Goal: Task Accomplishment & Management: Use online tool/utility

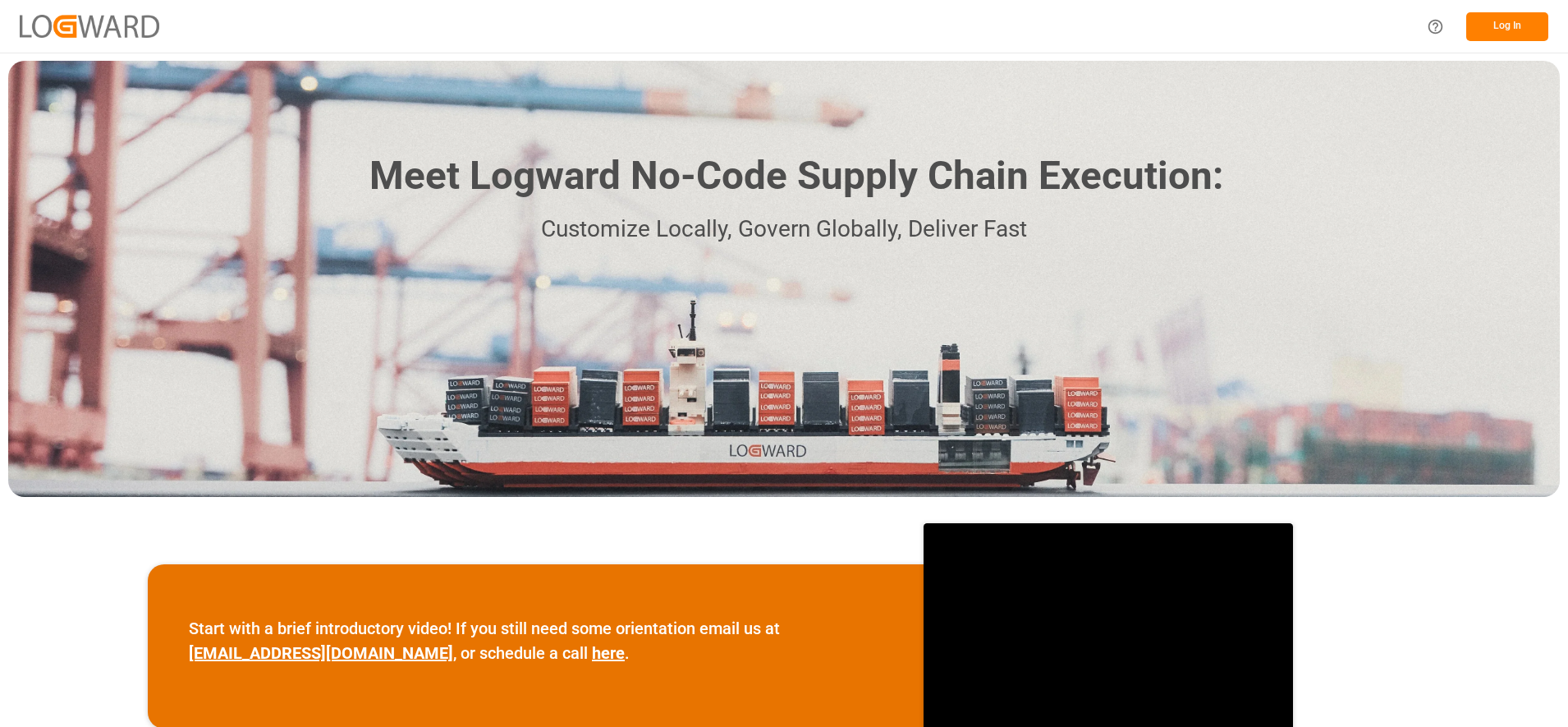
click at [1499, 13] on button "Log In" at bounding box center [1507, 27] width 82 height 29
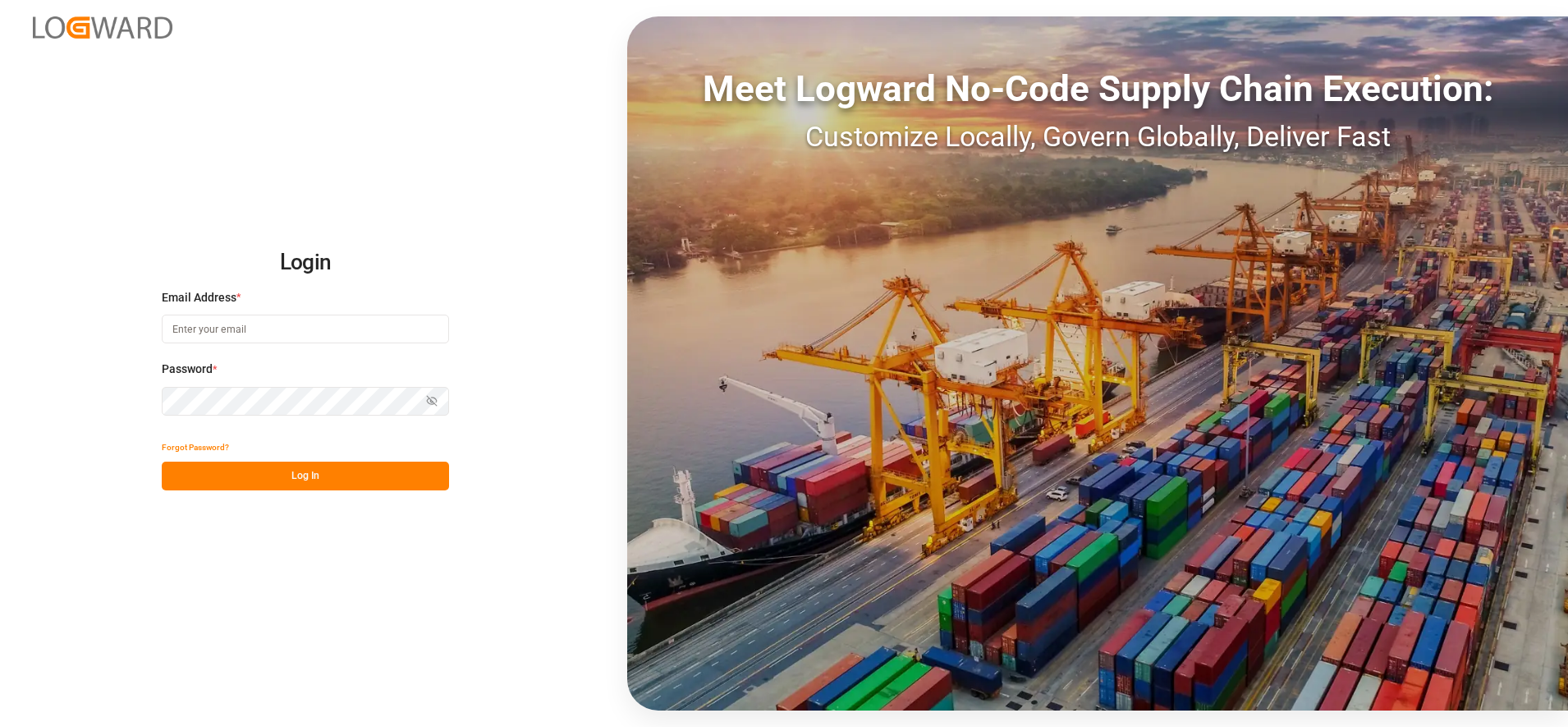
type input "[PERSON_NAME][EMAIL_ADDRESS][PERSON_NAME][DOMAIN_NAME]"
click at [340, 478] on button "Log In" at bounding box center [305, 476] width 287 height 29
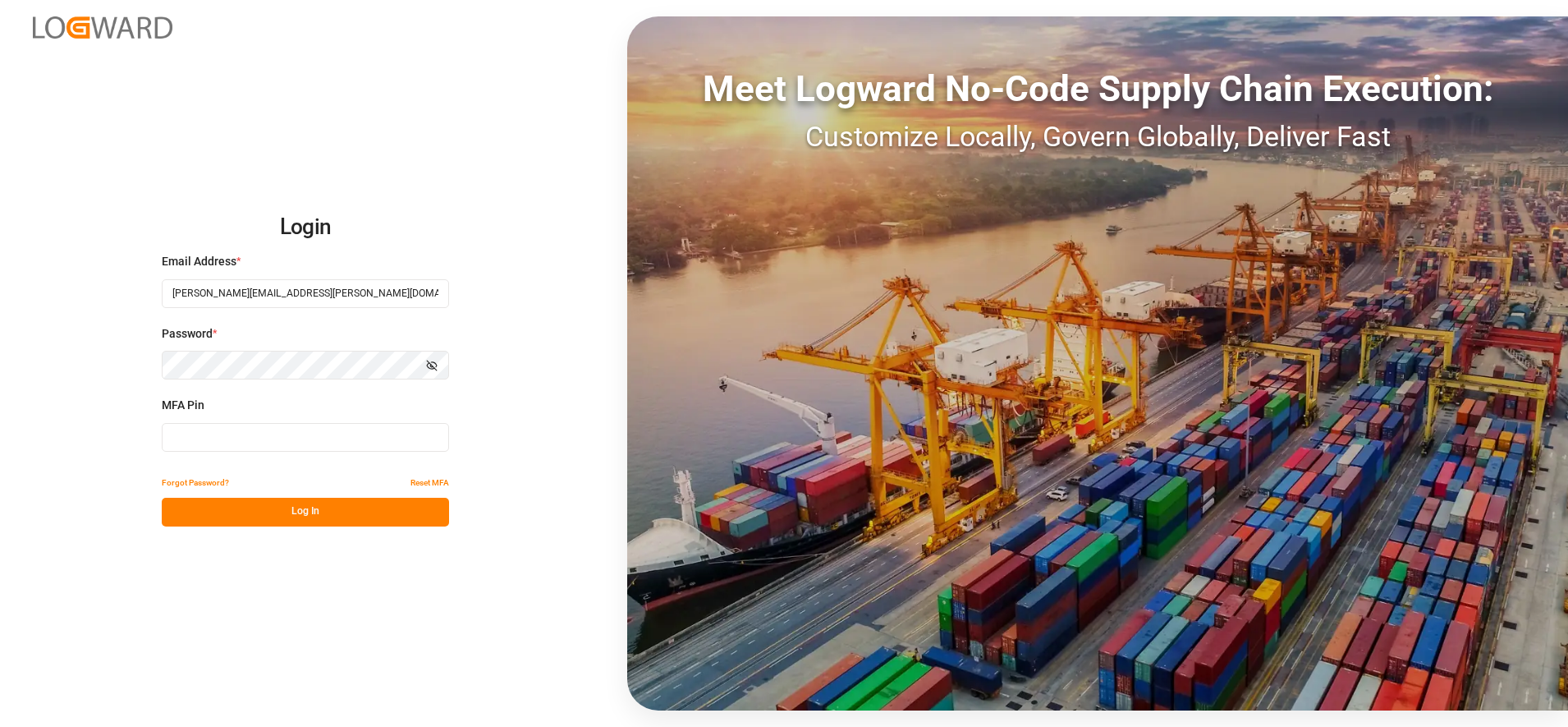
drag, startPoint x: 254, startPoint y: 435, endPoint x: 256, endPoint y: 423, distance: 12.2
click at [258, 429] on input at bounding box center [305, 437] width 287 height 29
type input "236570"
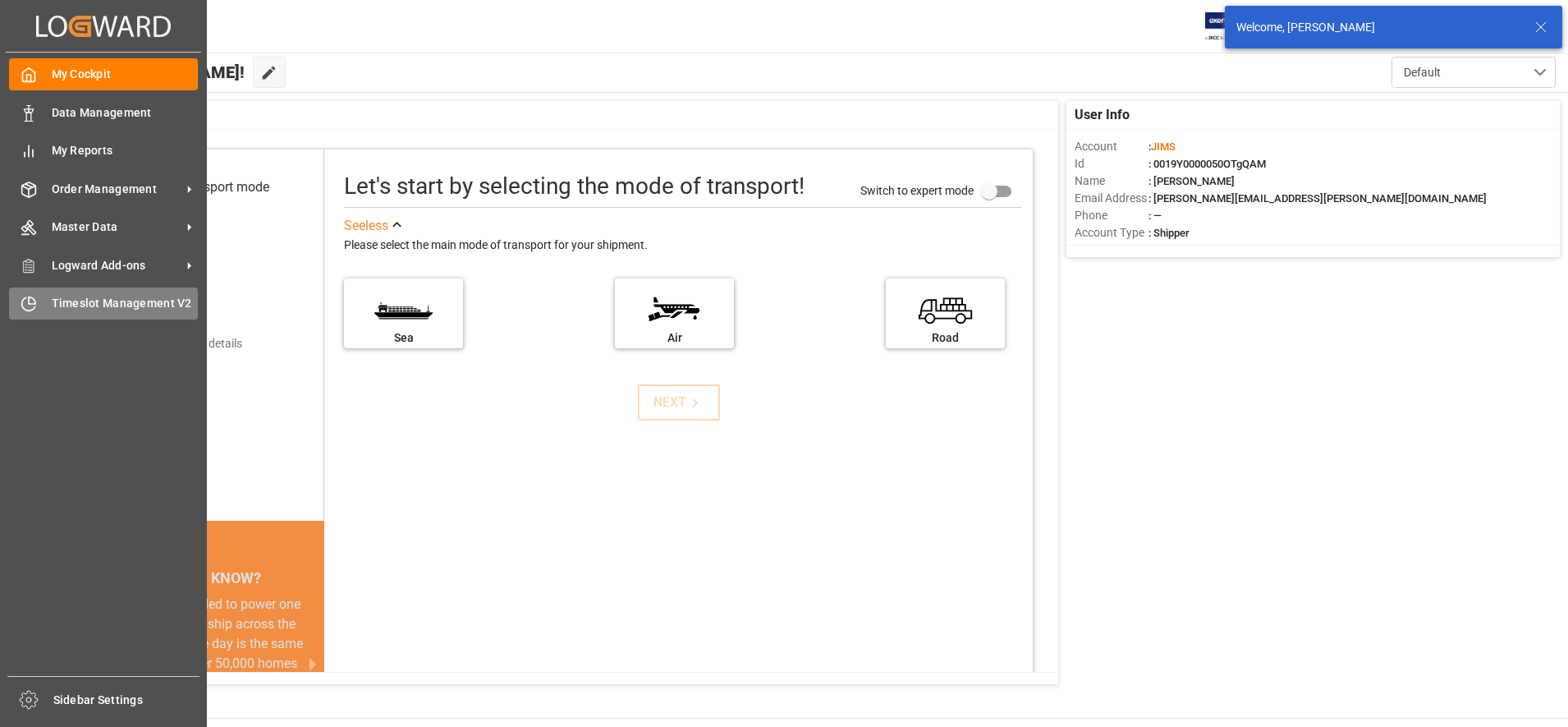
click at [70, 295] on span "Timeslot Management V2" at bounding box center [126, 303] width 147 height 18
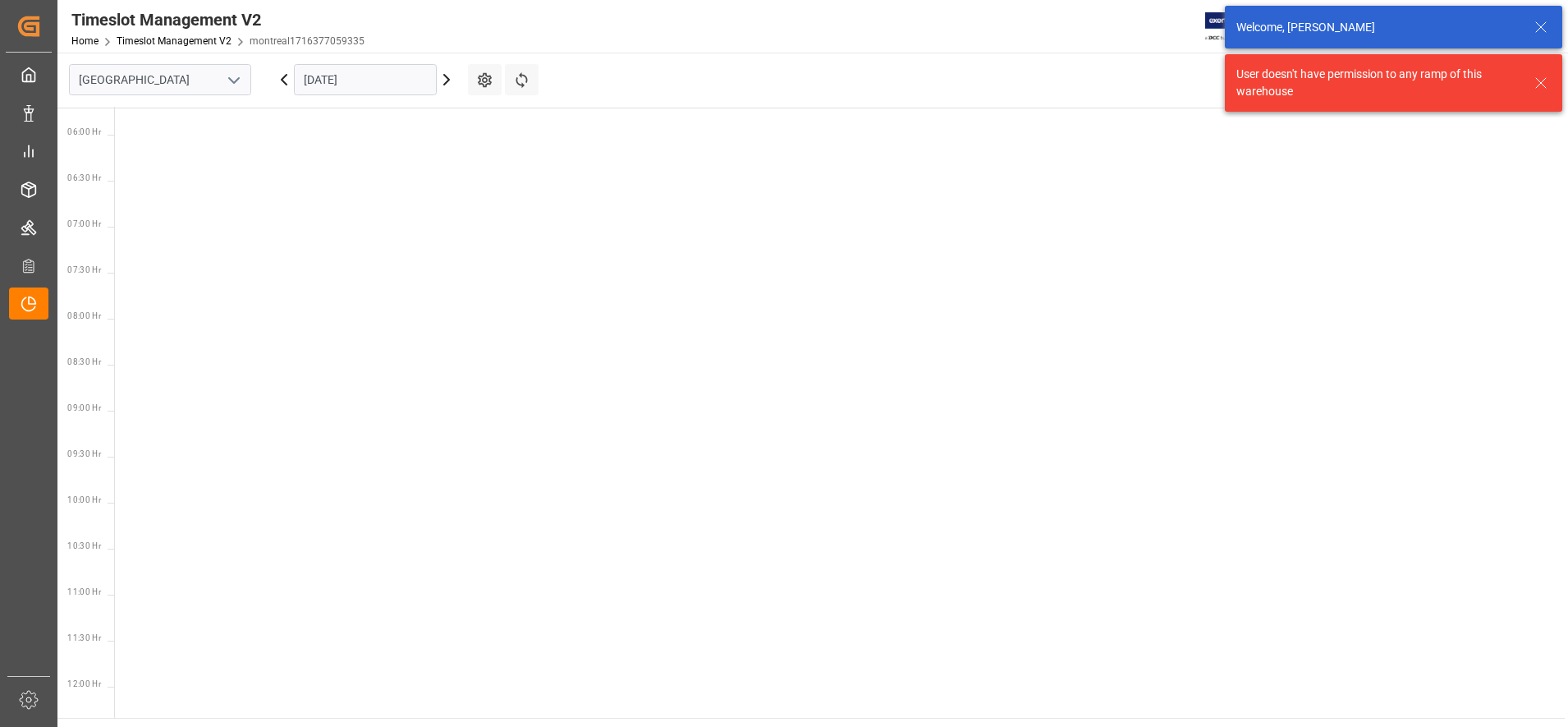
scroll to position [576, 0]
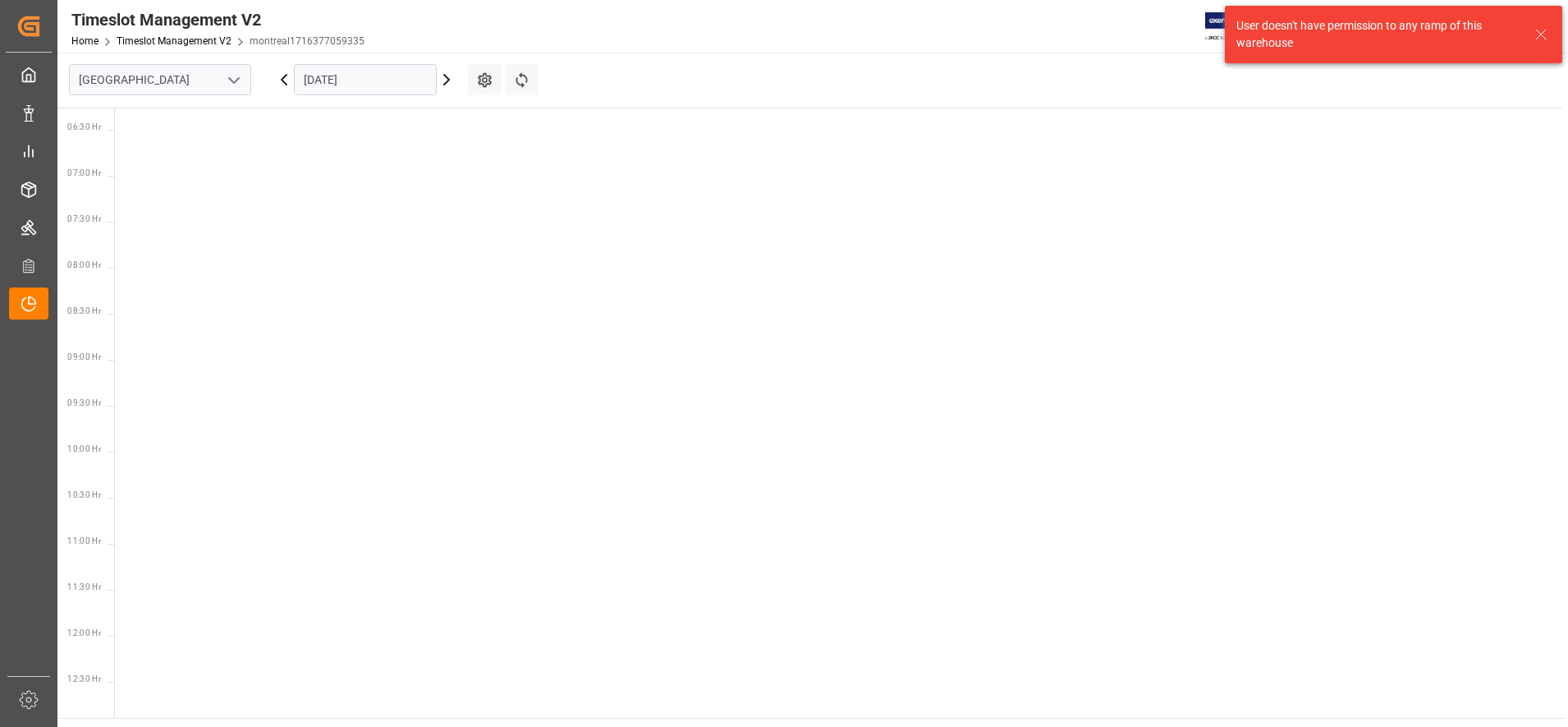
click at [1544, 30] on icon at bounding box center [1541, 34] width 19 height 19
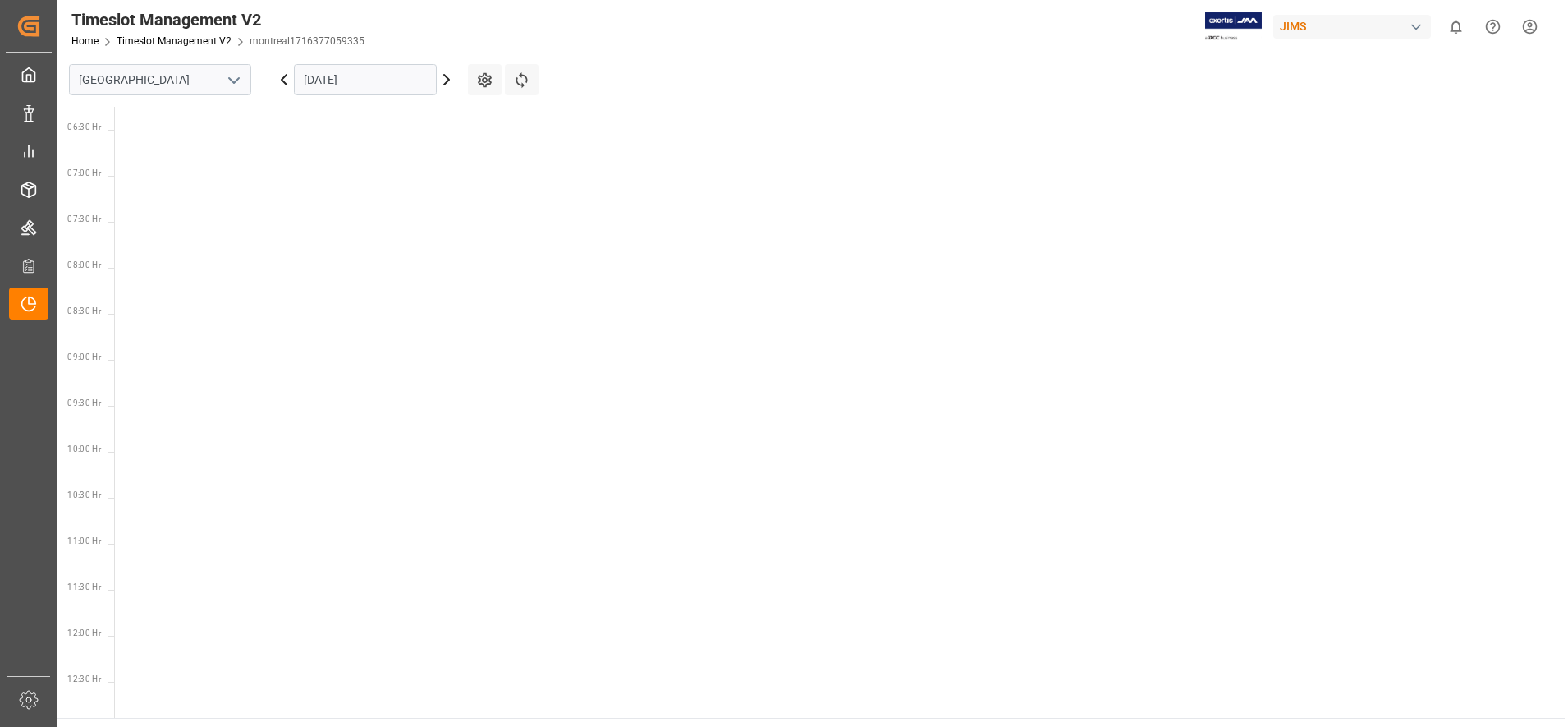
click at [242, 78] on icon "open menu" at bounding box center [234, 80] width 19 height 19
click at [147, 154] on div "Southaven" at bounding box center [160, 153] width 180 height 37
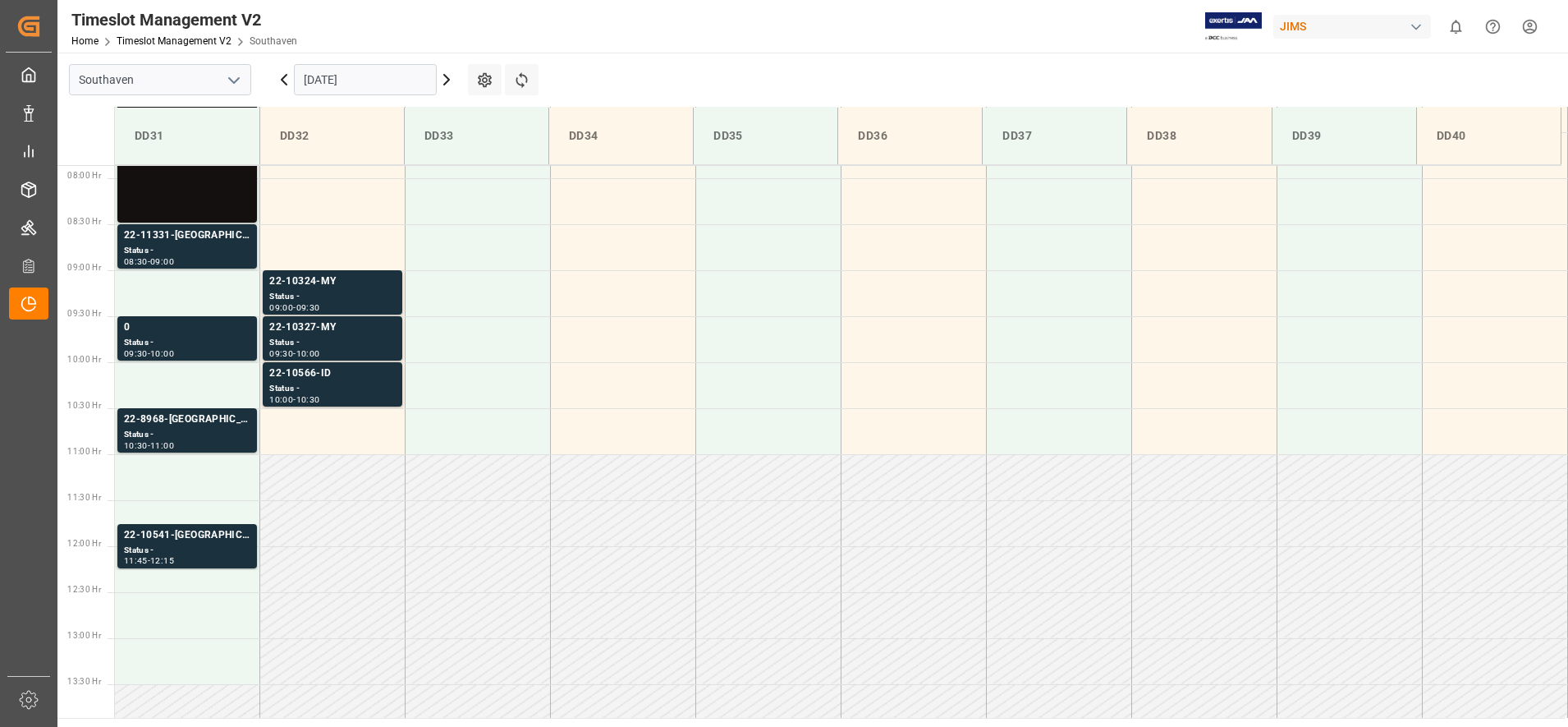
scroll to position [738, 0]
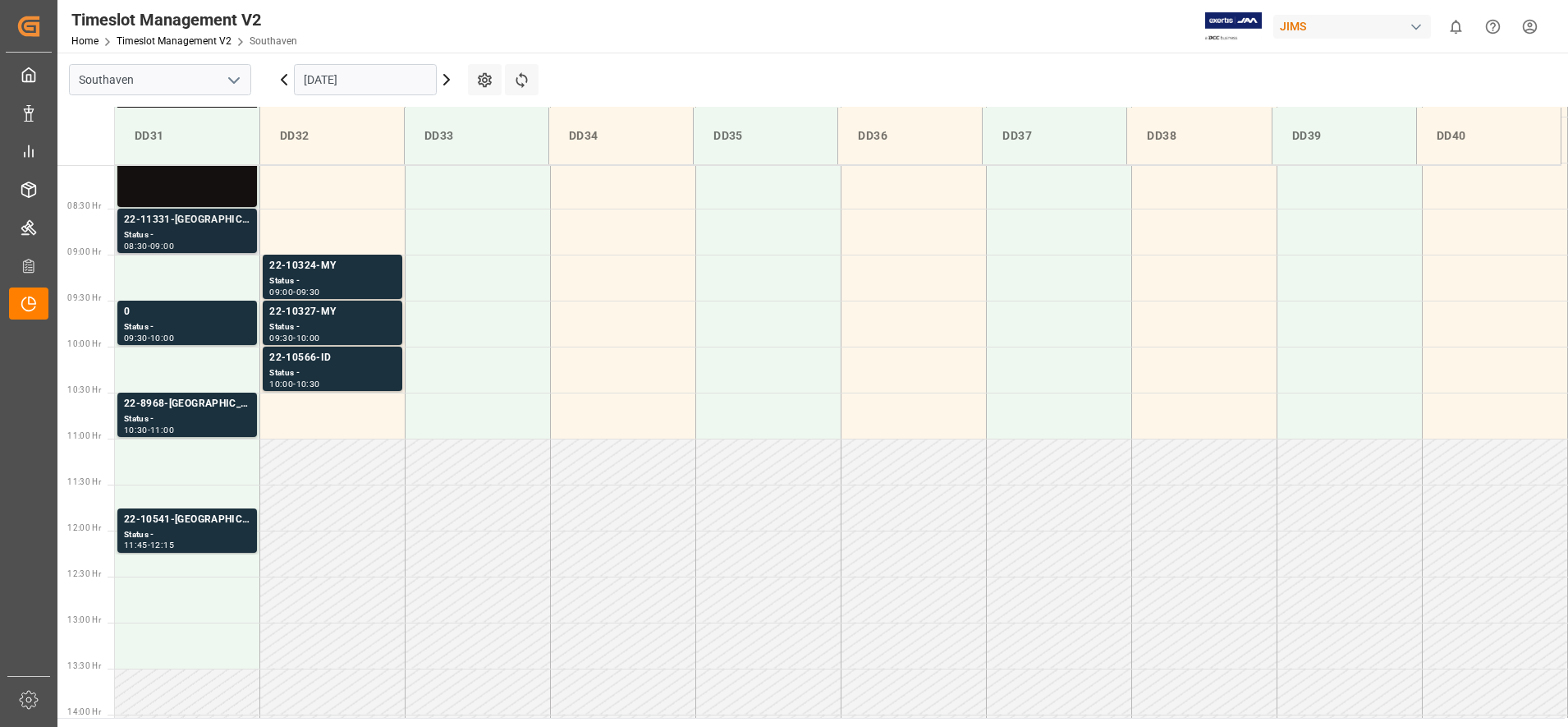
click at [188, 210] on div "22-11331-[GEOGRAPHIC_DATA] Status - 08:30 - 09:00" at bounding box center [187, 231] width 140 height 44
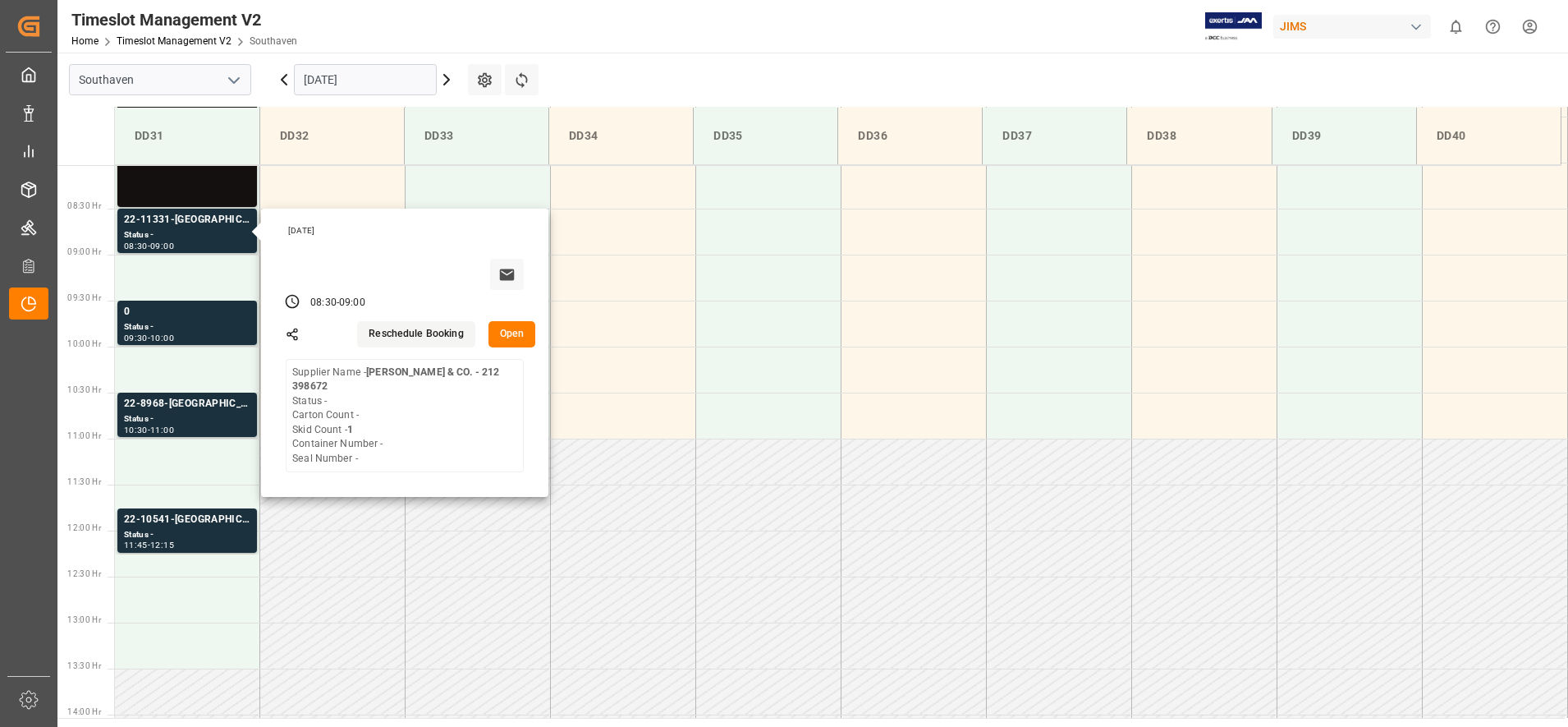
click at [801, 79] on main "Southaven [DATE] Settings Refresh Time Slots DD31 DD32 DD33 DD34 DD35 DD36 DD37…" at bounding box center [811, 385] width 1507 height 665
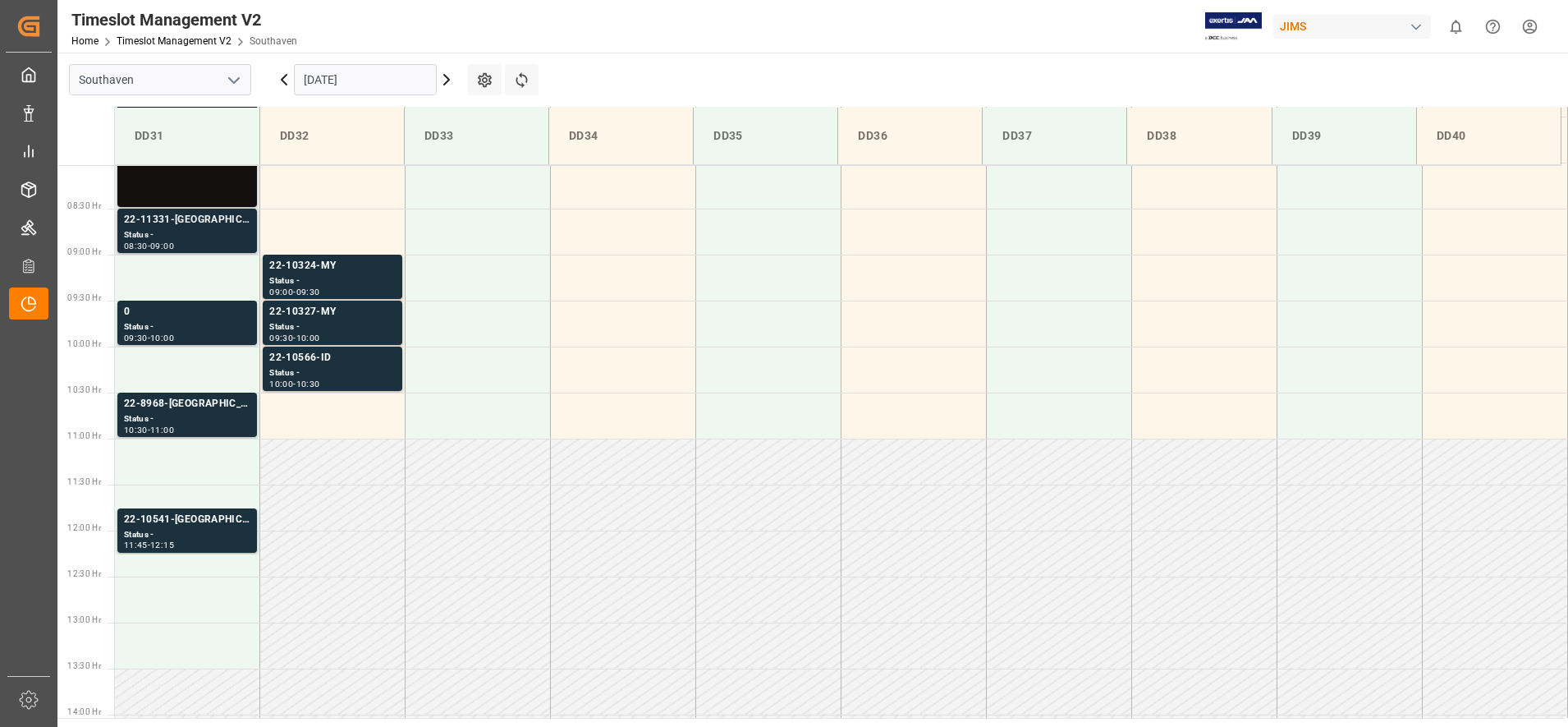
click at [178, 239] on div "Status -" at bounding box center [186, 235] width 126 height 14
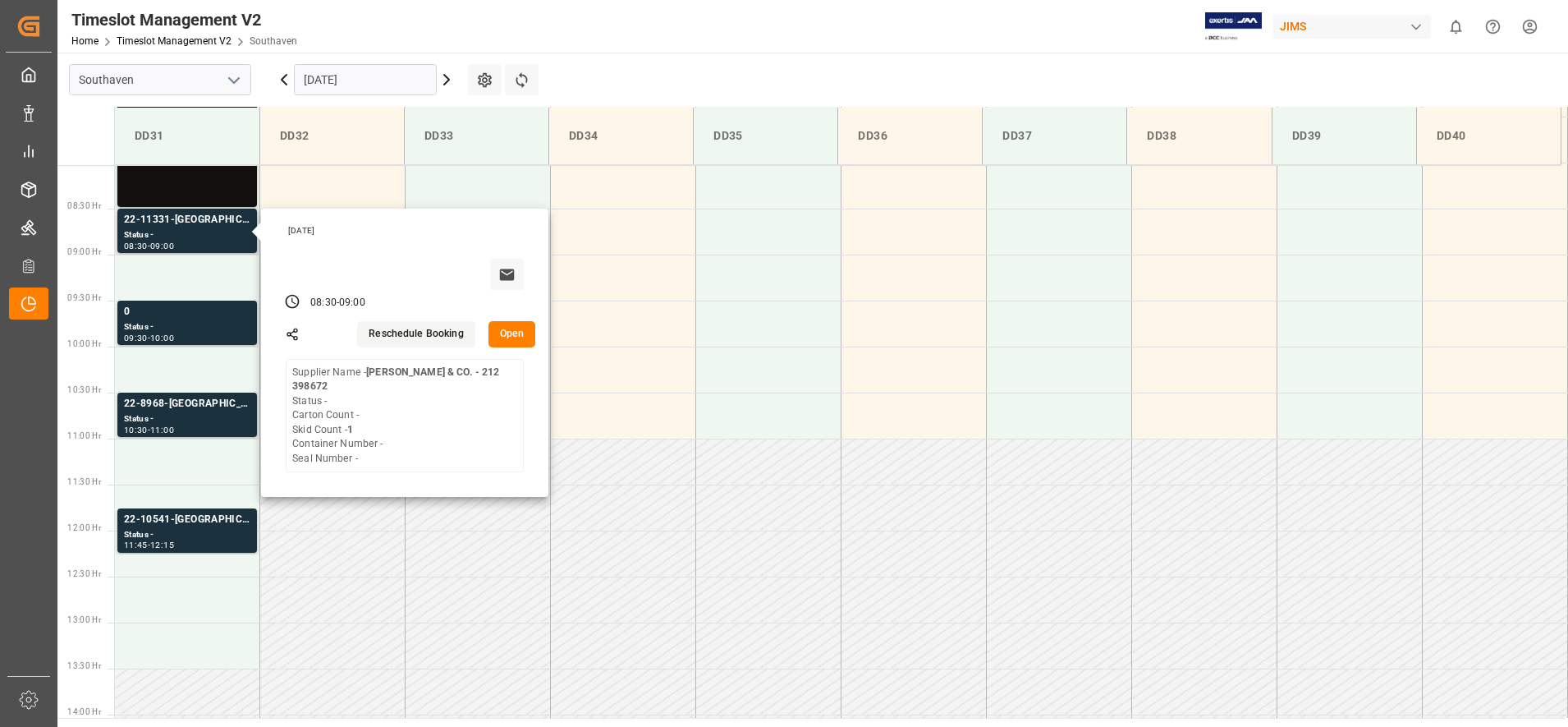
click at [508, 330] on button "Open" at bounding box center [513, 334] width 48 height 27
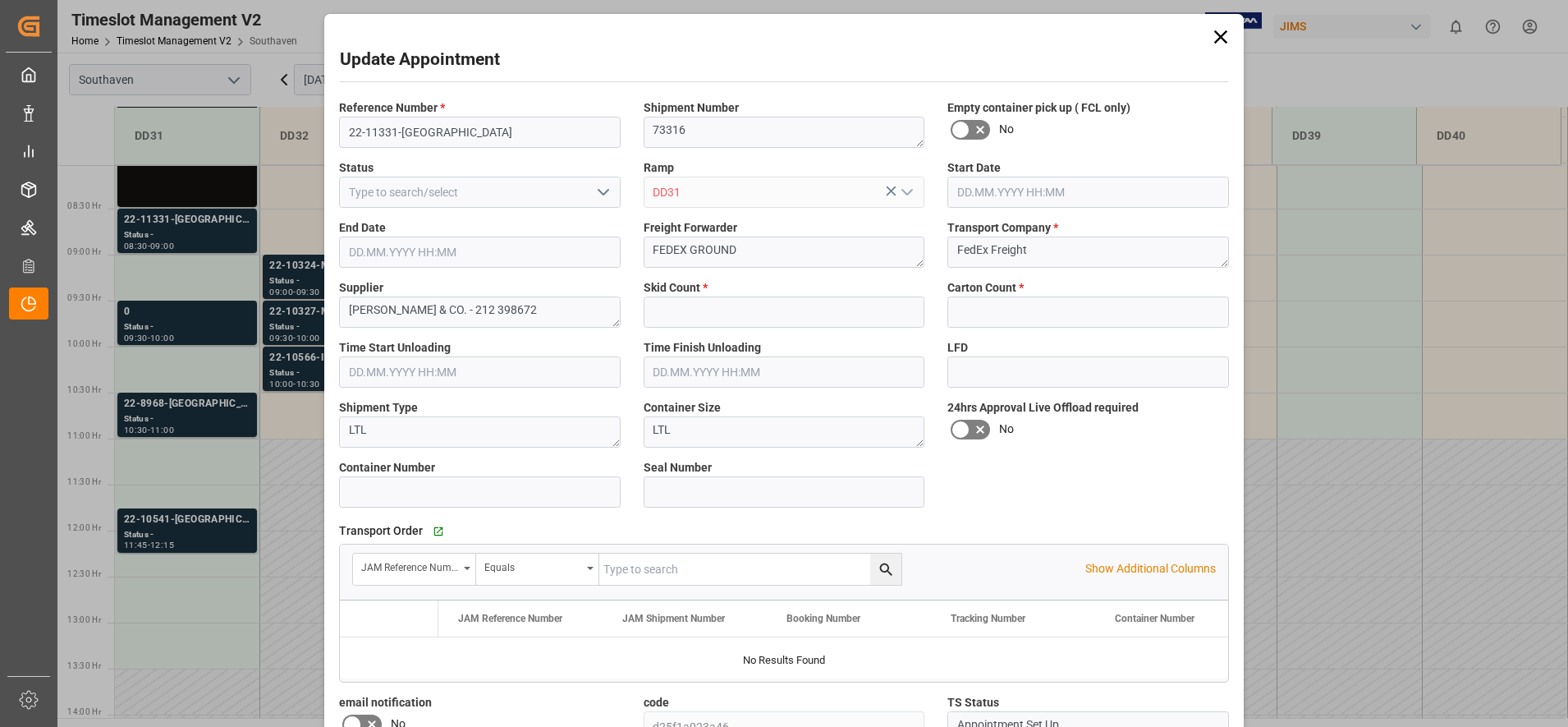
type input "1"
type input "0"
type input "[DATE] 08:30"
type input "[DATE] 09:00"
type input "[DATE] 16:36"
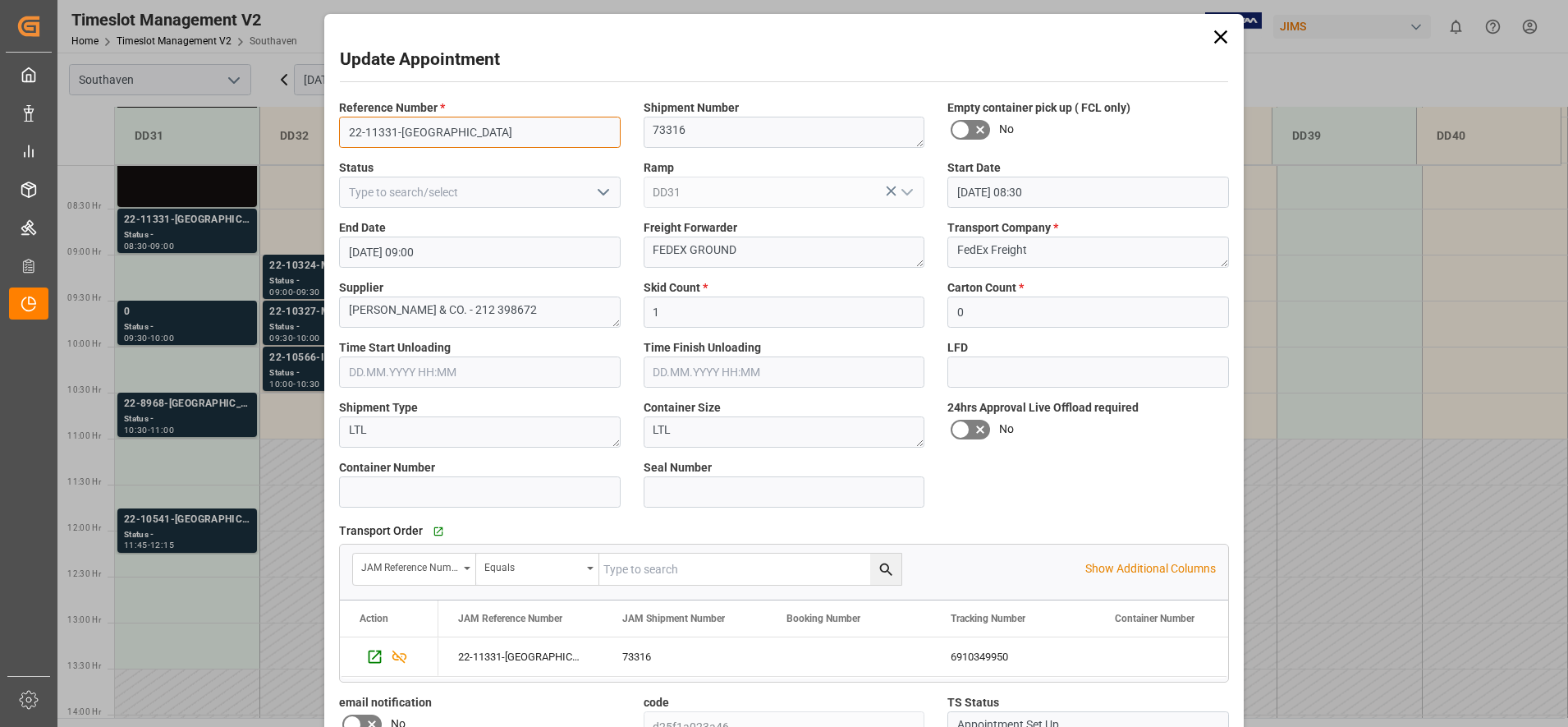
click at [507, 139] on input "22-11331-[GEOGRAPHIC_DATA]" at bounding box center [480, 132] width 282 height 31
click at [506, 143] on input "22-11331-[GEOGRAPHIC_DATA]" at bounding box center [480, 132] width 282 height 31
click at [458, 133] on input "22-11331-[GEOGRAPHIC_DATA]" at bounding box center [480, 132] width 282 height 31
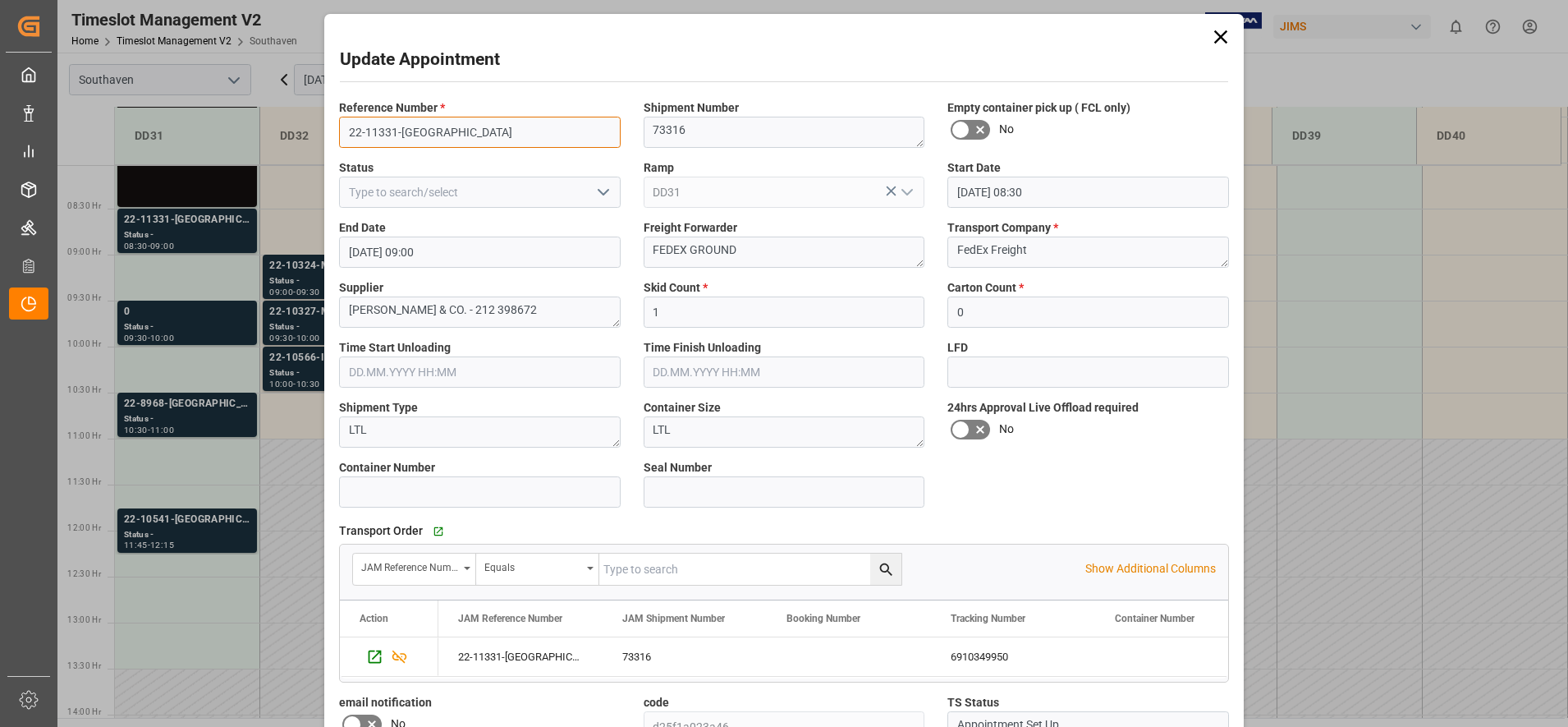
click at [458, 133] on input "22-11331-[GEOGRAPHIC_DATA]" at bounding box center [480, 132] width 282 height 31
click at [193, 317] on div "Update Appointment Reference Number * 22-11331-US Shipment Number 73316 Empty c…" at bounding box center [784, 364] width 1568 height 727
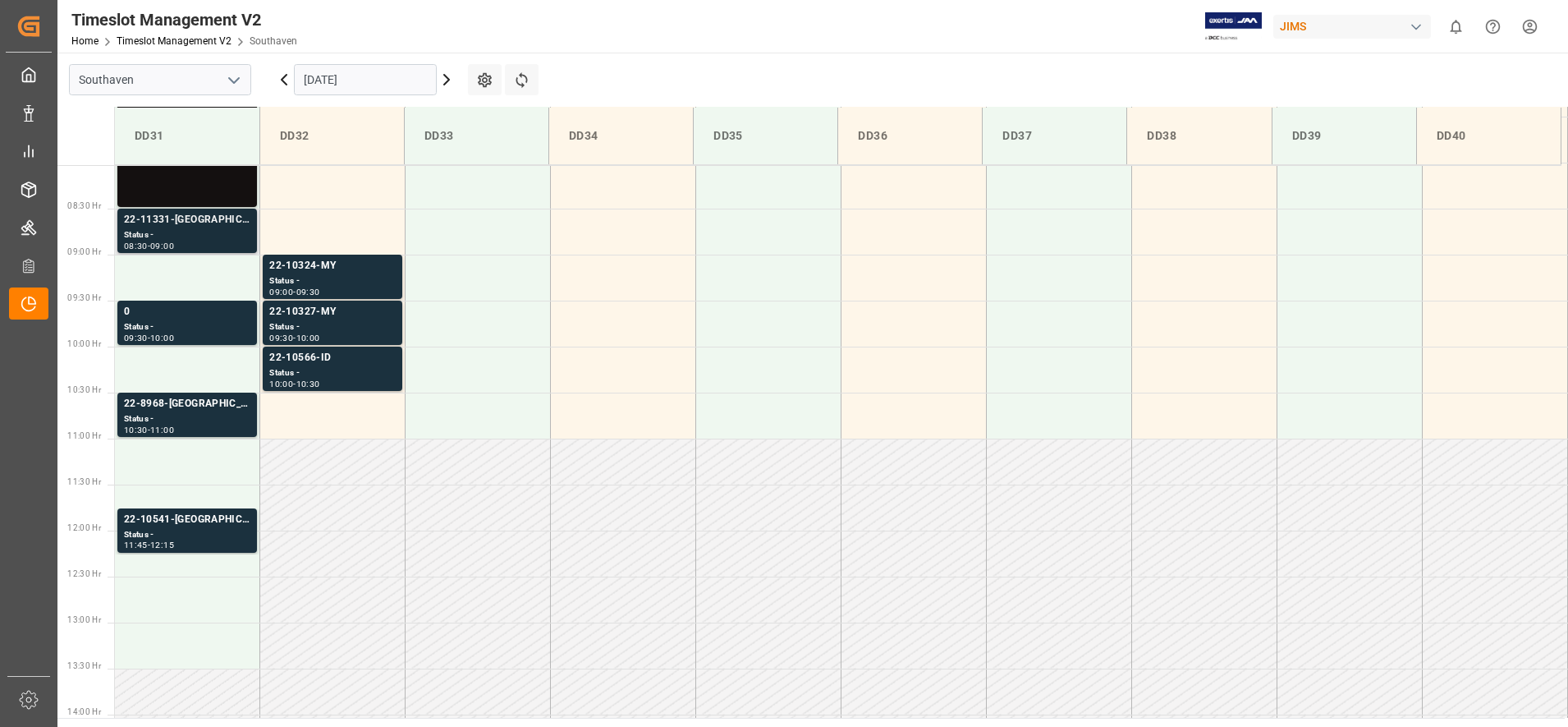
click at [177, 221] on div "22-11331-[GEOGRAPHIC_DATA]" at bounding box center [186, 220] width 126 height 17
click at [197, 423] on div "Status -" at bounding box center [186, 419] width 126 height 14
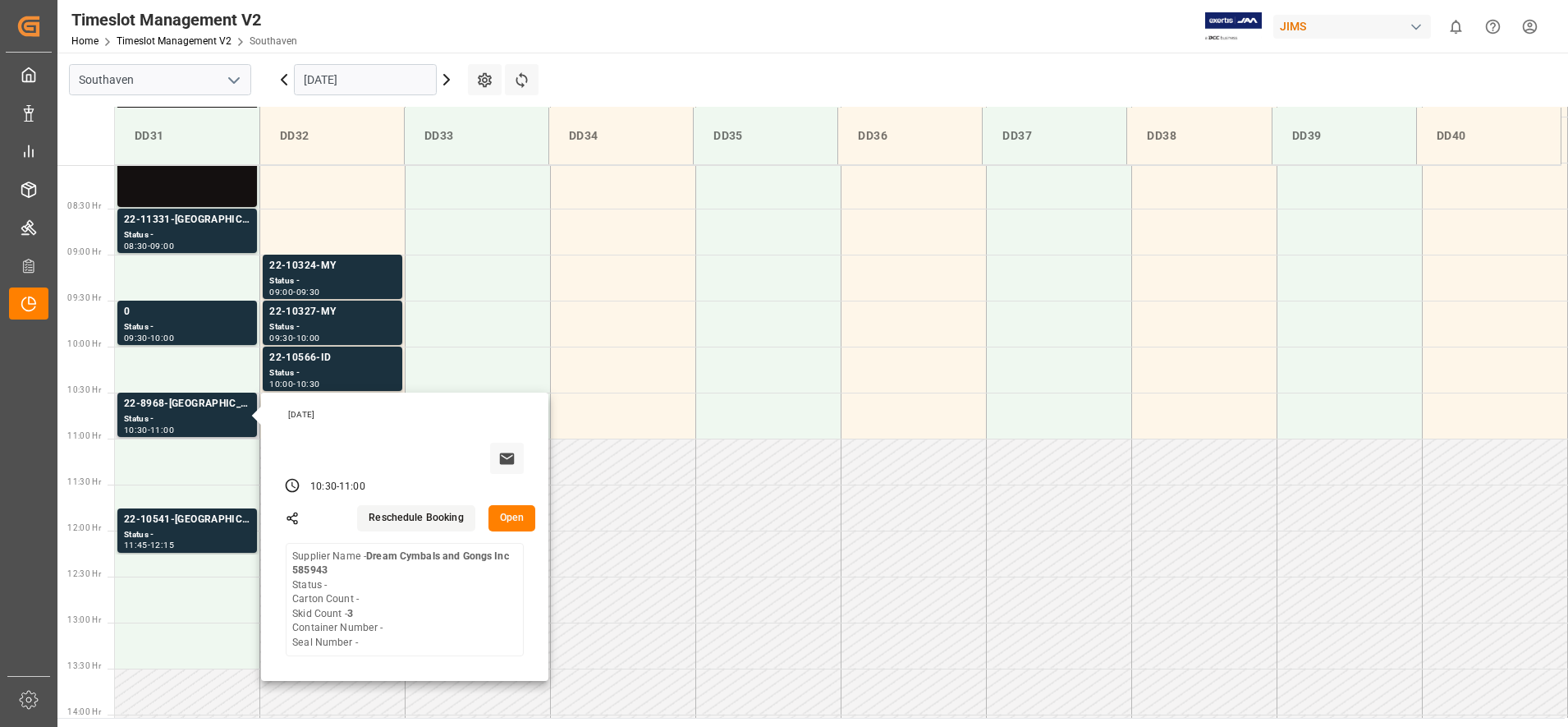
click at [524, 515] on button "Open" at bounding box center [513, 518] width 48 height 27
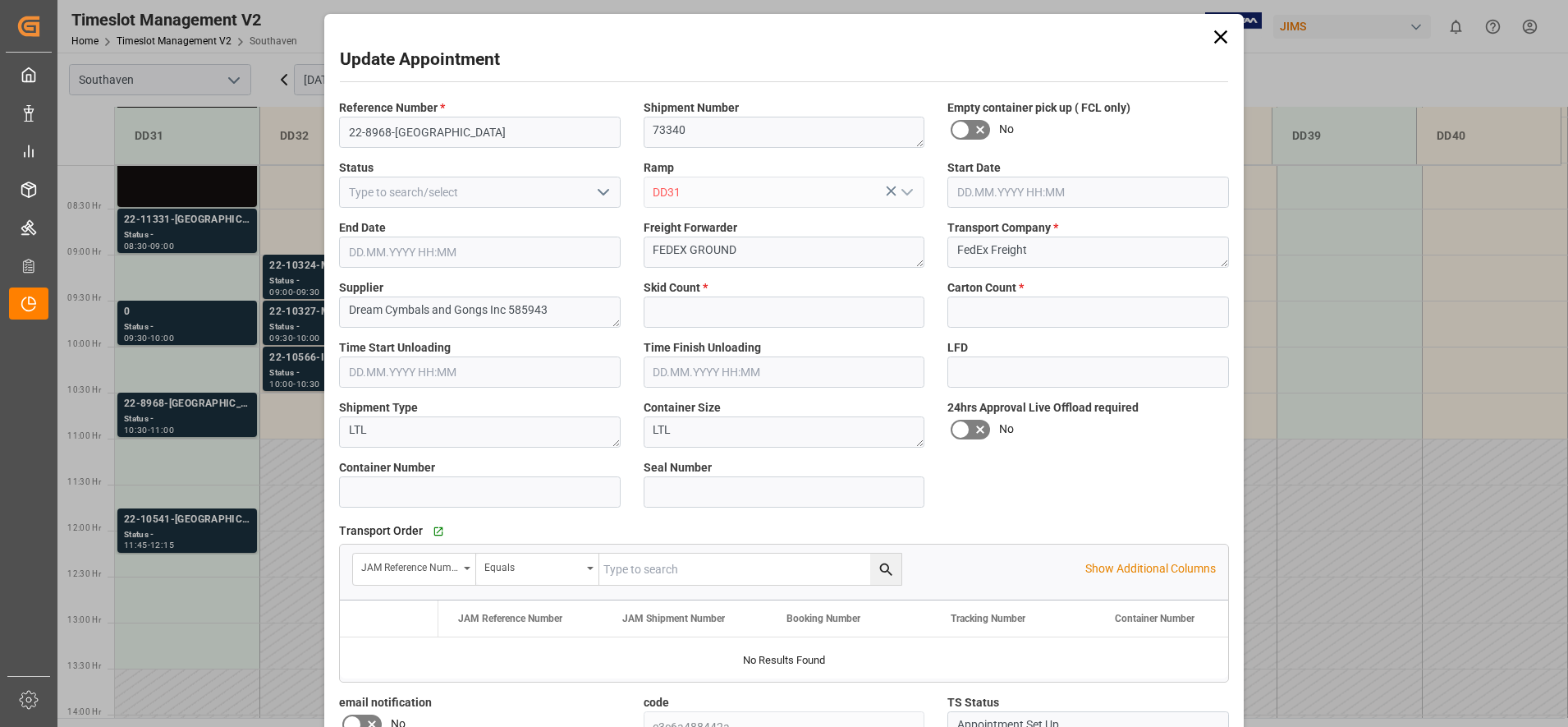
type input "3"
type input "0"
type input "[DATE] 10:30"
type input "[DATE] 11:00"
type input "[DATE] 19:24"
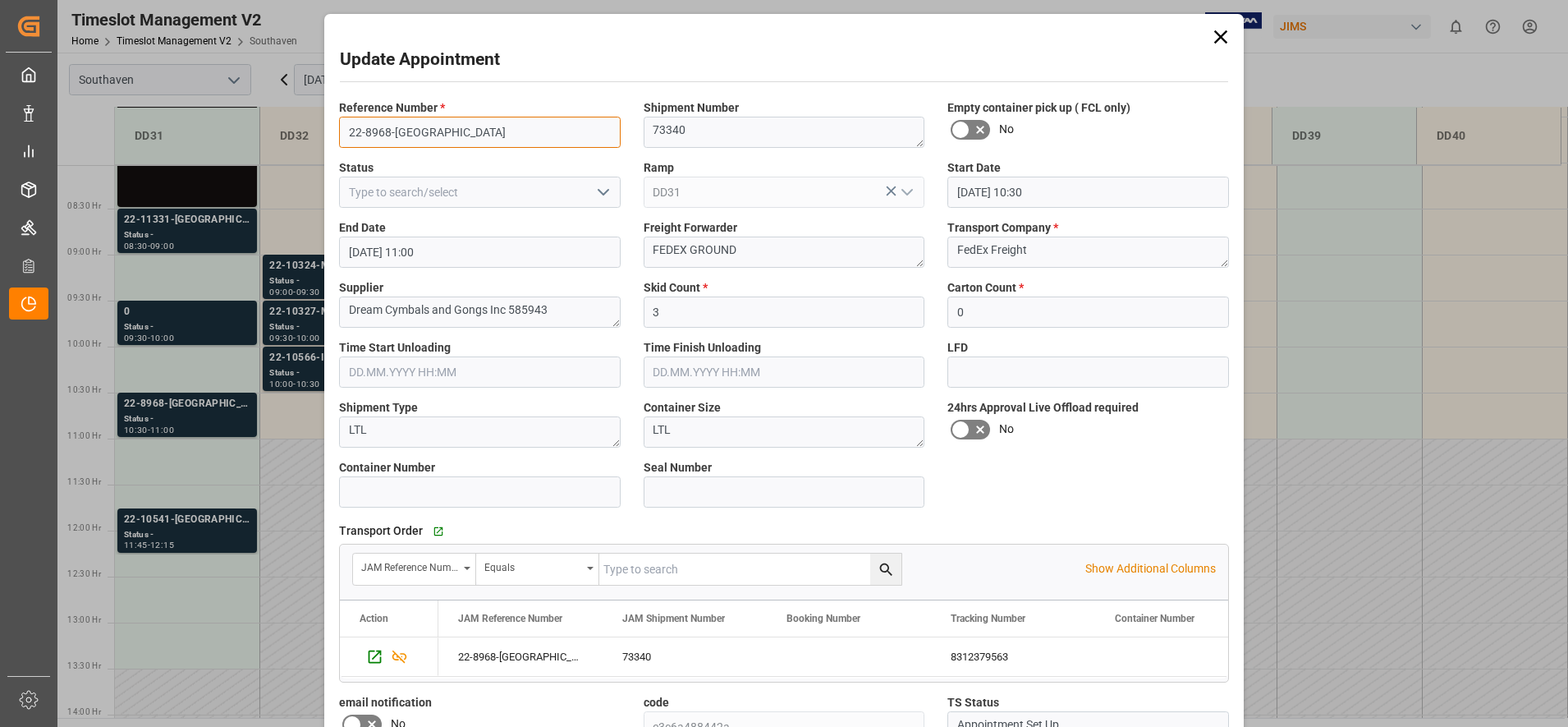
click at [455, 130] on input "22-8968-[GEOGRAPHIC_DATA]" at bounding box center [480, 132] width 282 height 31
click at [190, 425] on div "Update Appointment Reference Number * 22-8968-US Shipment Number 73340 Empty co…" at bounding box center [784, 364] width 1568 height 727
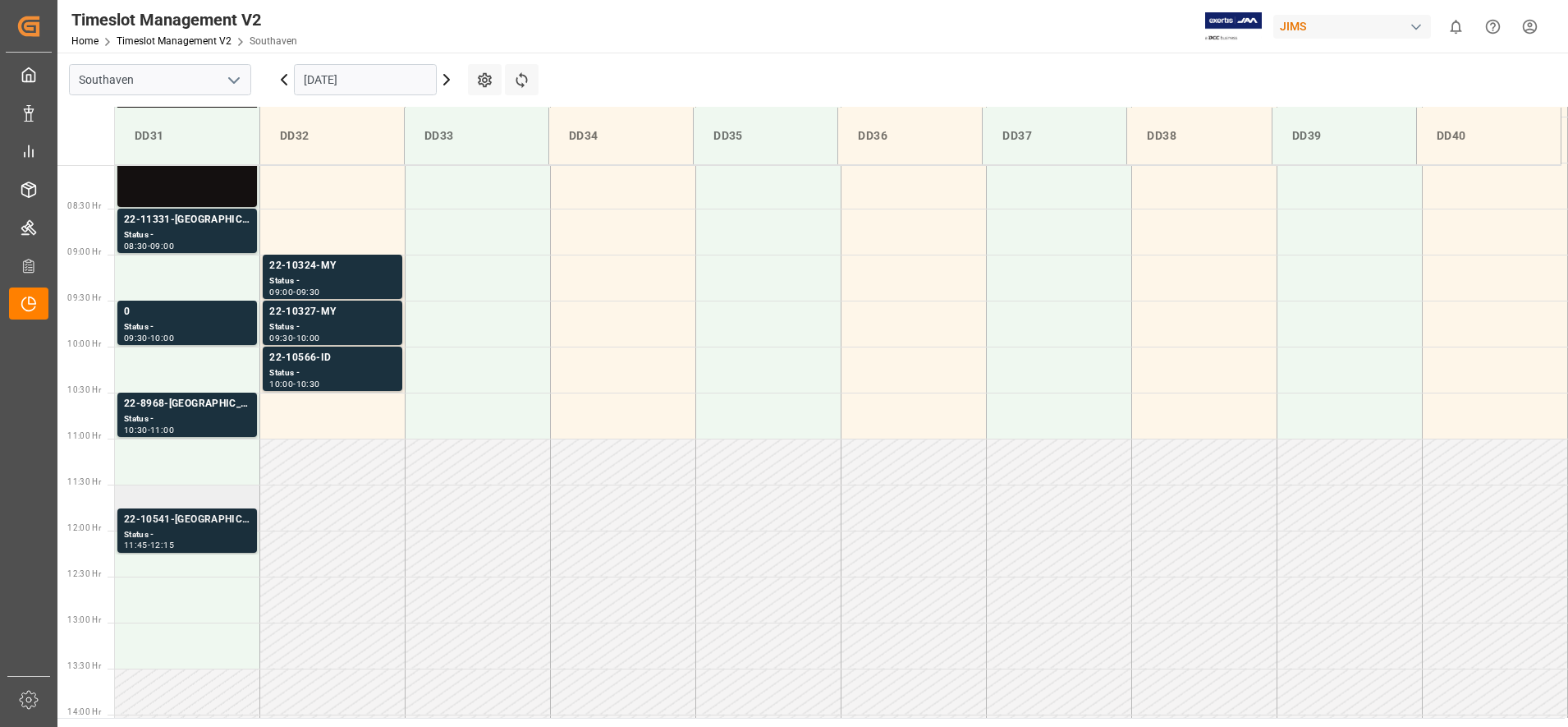
click at [193, 529] on div "Status -" at bounding box center [186, 535] width 126 height 14
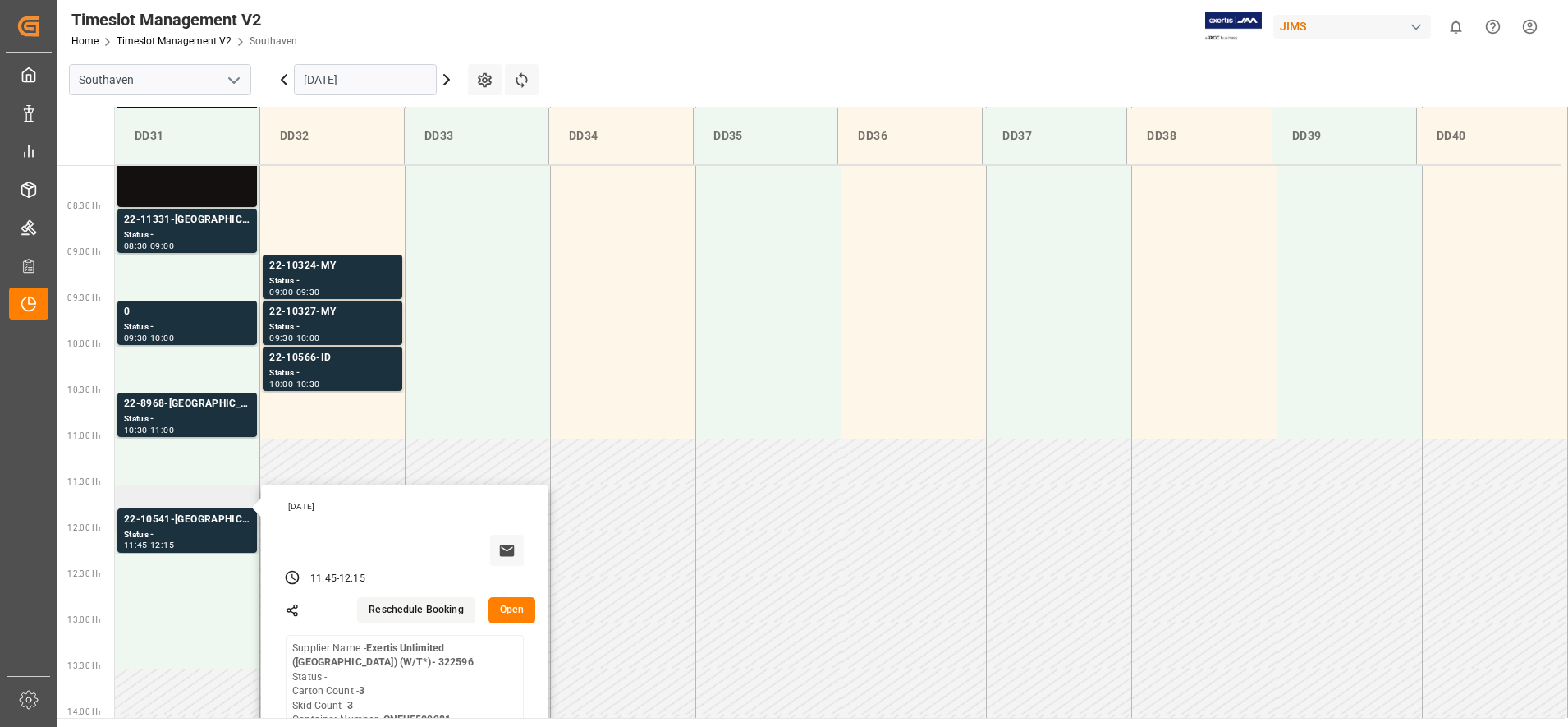
click at [507, 613] on button "Open" at bounding box center [513, 610] width 48 height 27
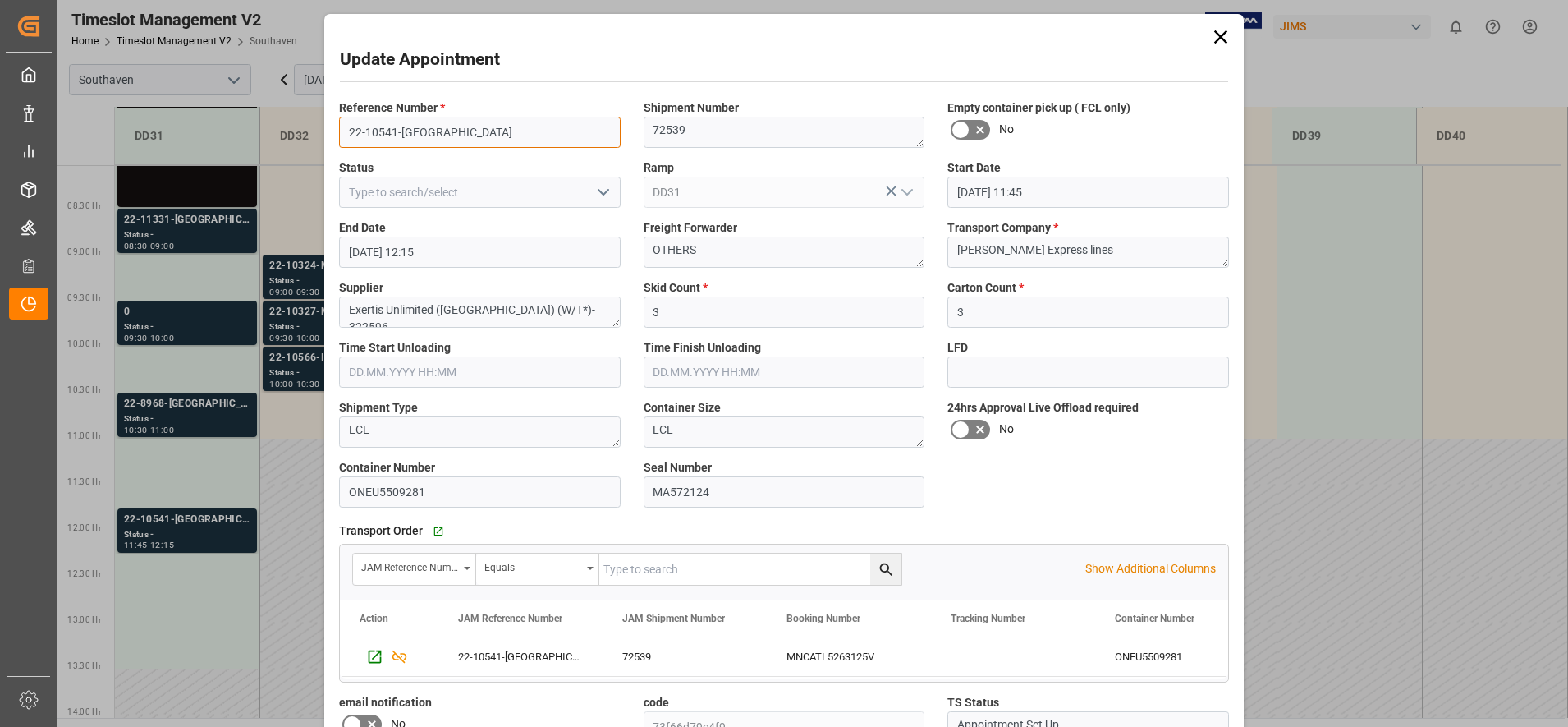
click at [468, 141] on input "22-10541-[GEOGRAPHIC_DATA]" at bounding box center [480, 132] width 282 height 31
click at [468, 141] on input "22-10541-[GEOGRAPHIC_DATA]" at bounding box center [480, 132] width 282 height 31
click at [270, 274] on div "Update Appointment Reference Number * 22-10541-GB Shipment Number 72539 Empty c…" at bounding box center [784, 364] width 1568 height 727
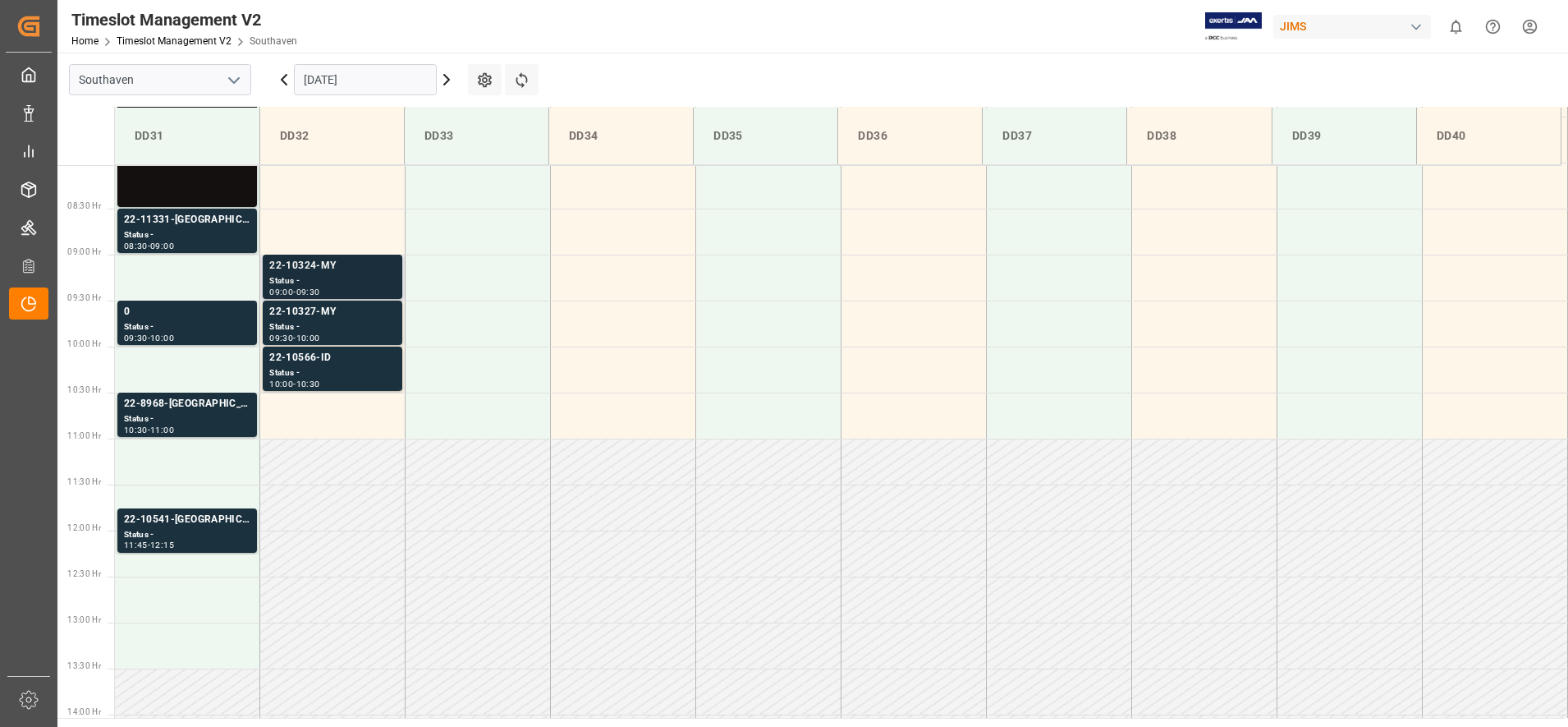
click at [291, 270] on div "22-10324-MY" at bounding box center [332, 266] width 126 height 17
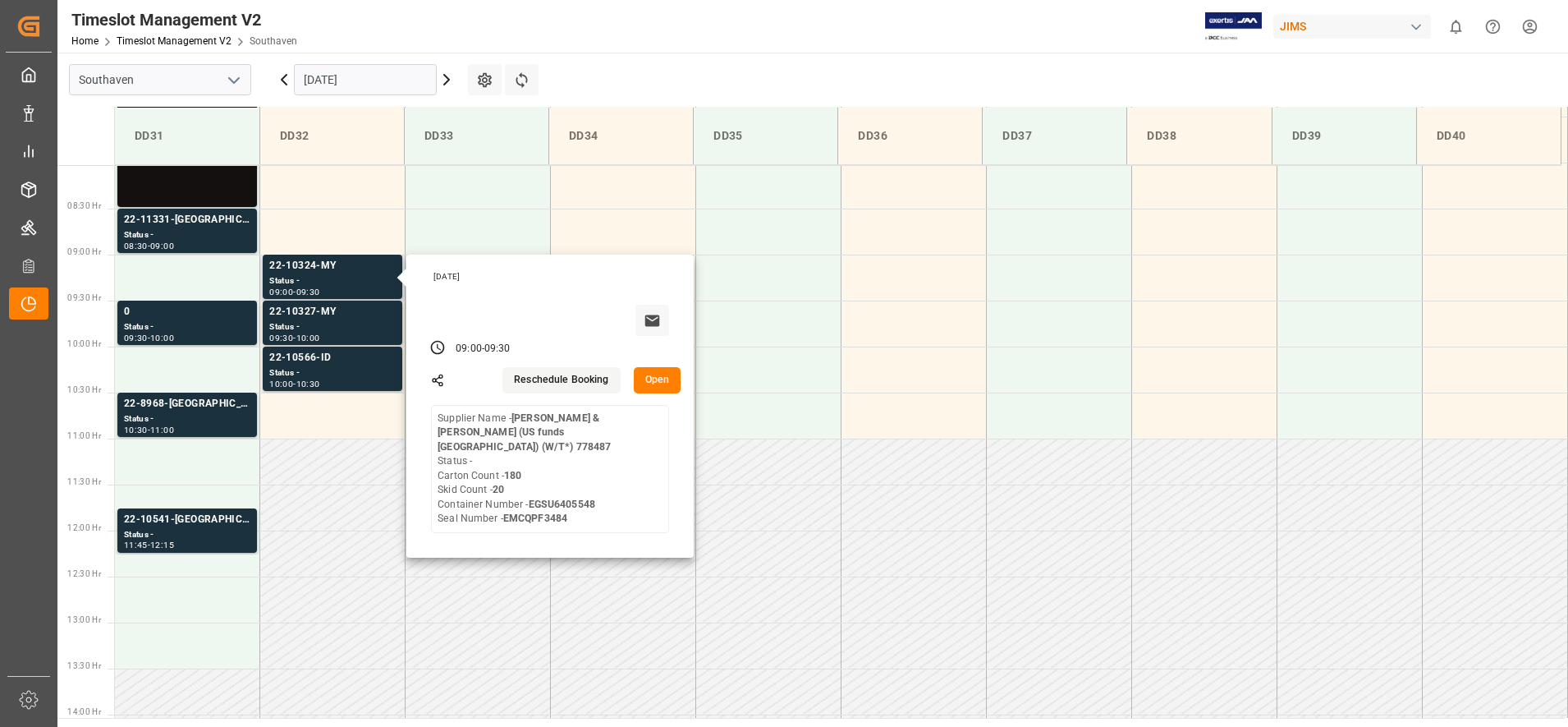
click at [652, 376] on button "Open" at bounding box center [658, 380] width 48 height 27
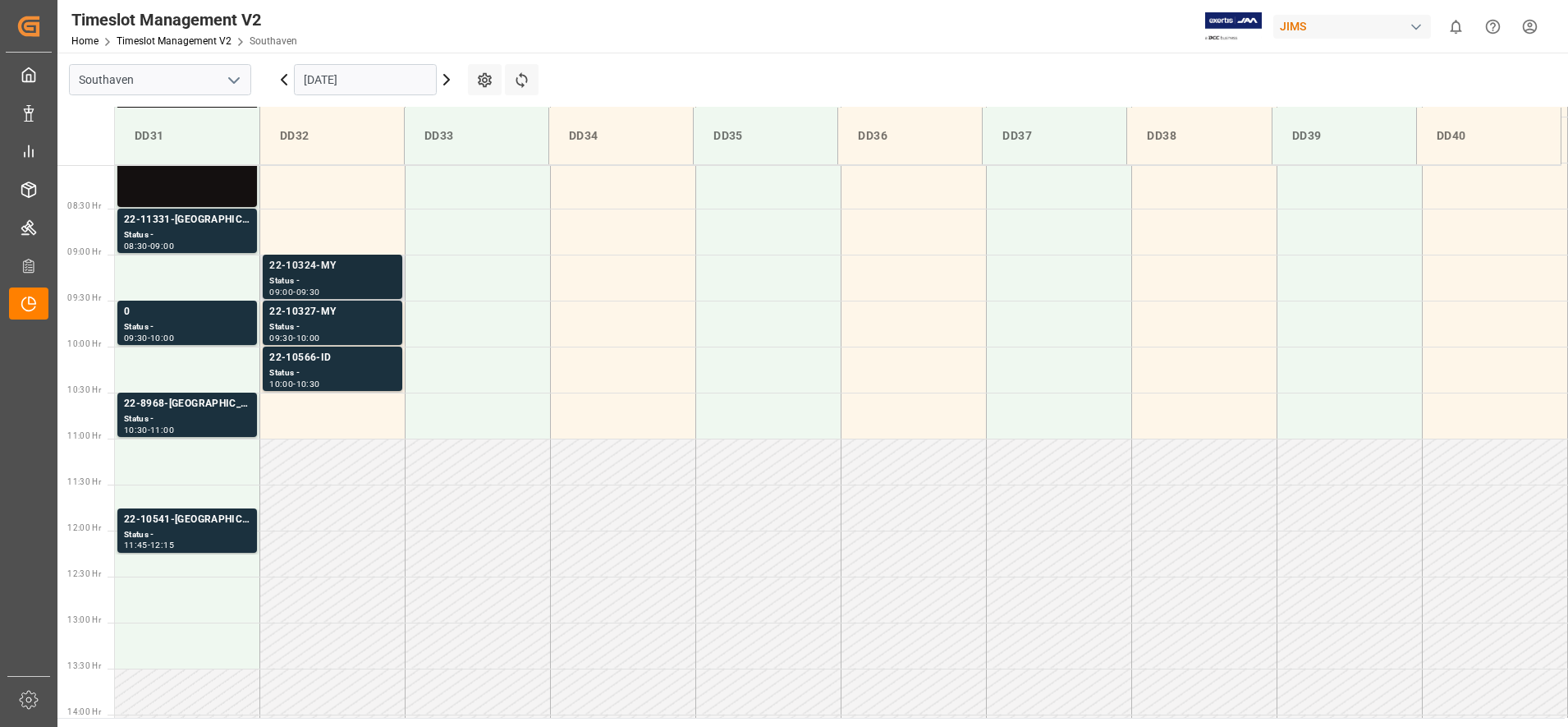
click at [324, 264] on div "22-10324-MY" at bounding box center [332, 266] width 126 height 17
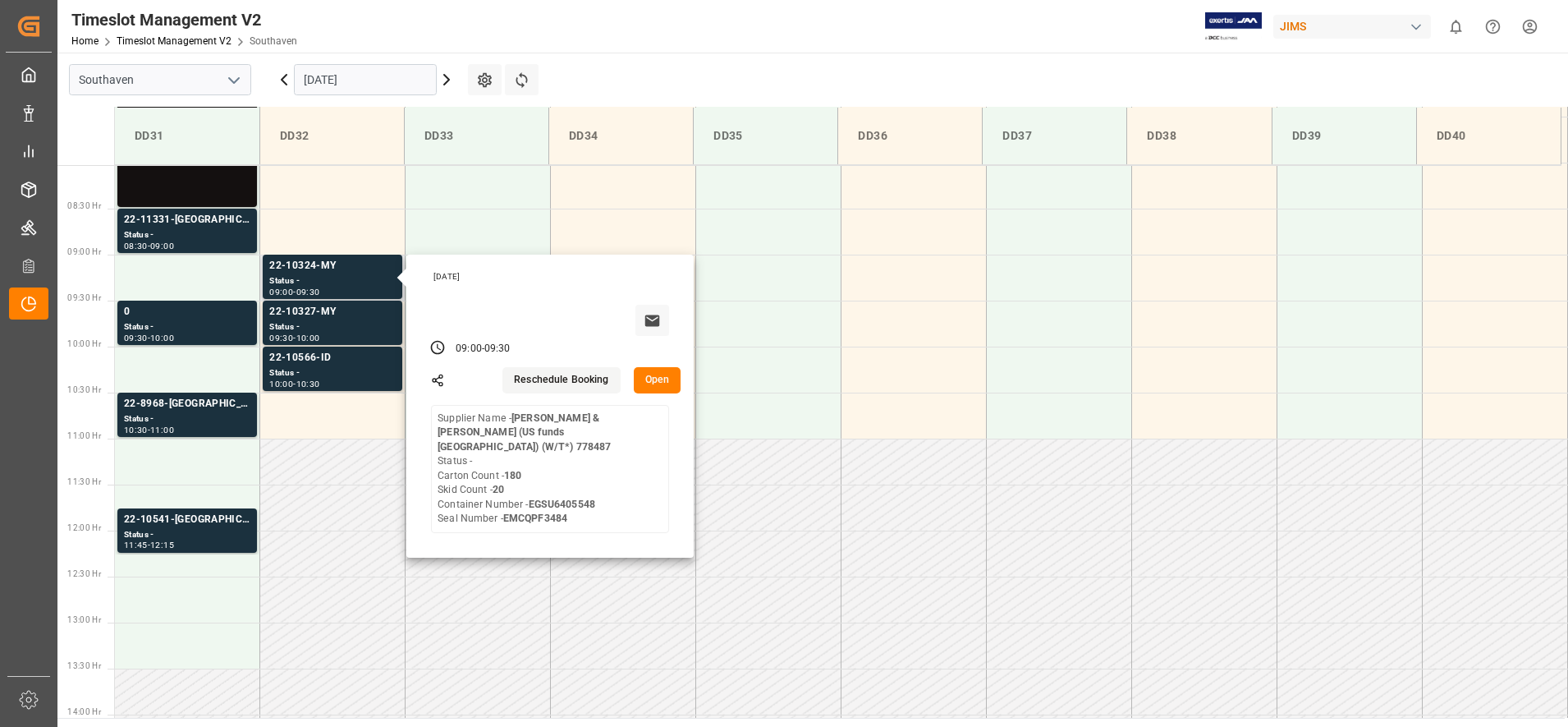
click at [660, 387] on button "Open" at bounding box center [658, 380] width 48 height 27
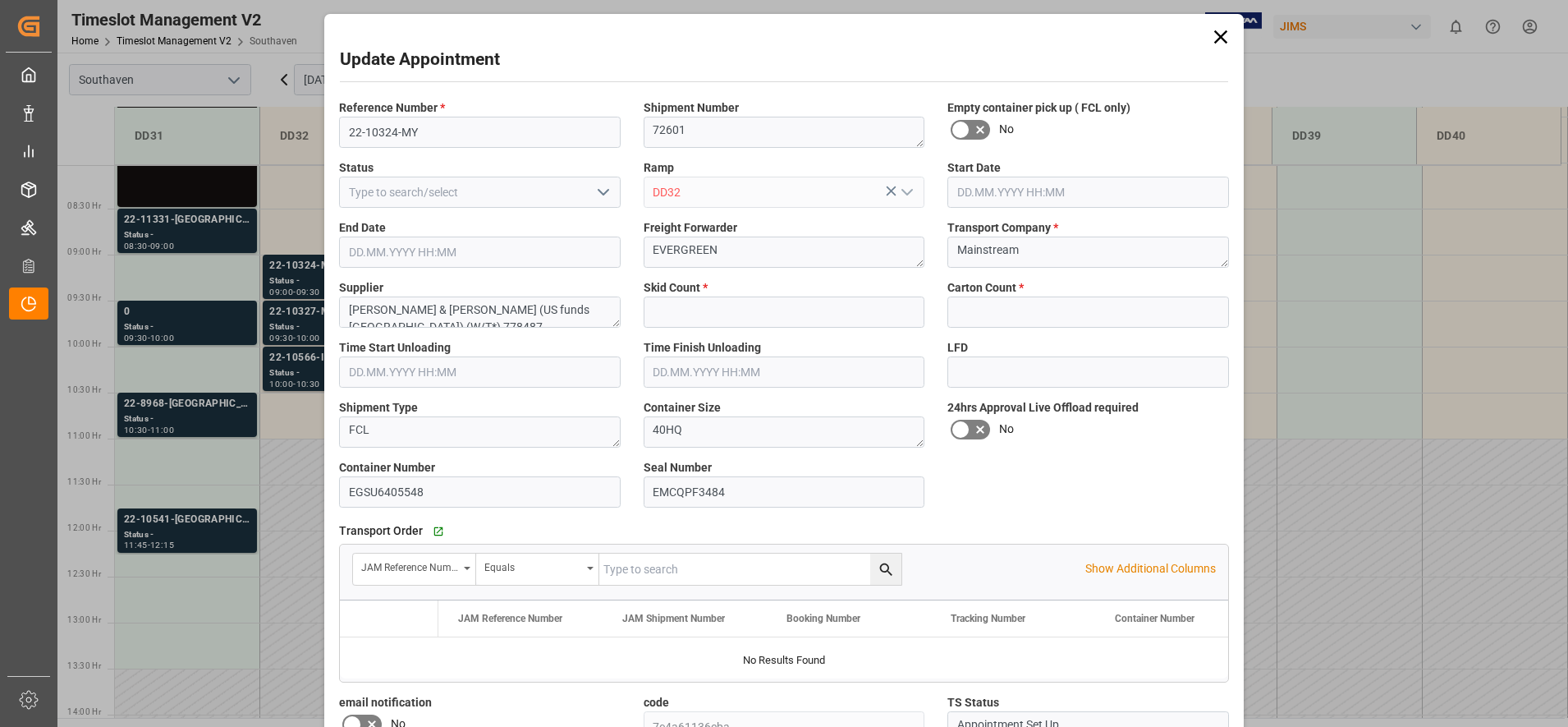
type input "20"
type input "180"
type input "[DATE] 09:00"
type input "[DATE] 09:30"
type input "[DATE] 14:03"
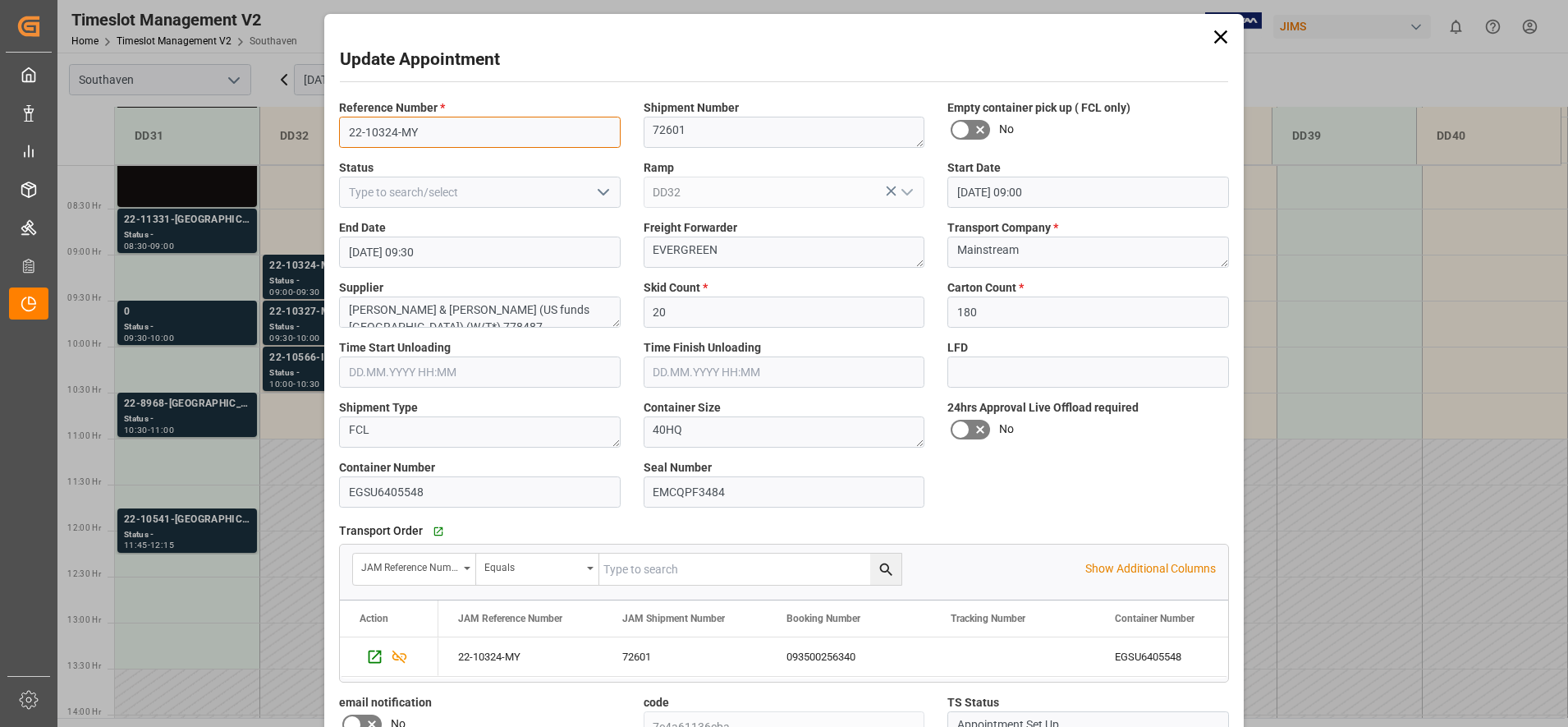
click at [398, 129] on input "22-10324-MY" at bounding box center [480, 132] width 282 height 31
click at [279, 277] on div "Update Appointment Reference Number * 22-10324-MY Shipment Number 72601 Empty c…" at bounding box center [784, 364] width 1568 height 727
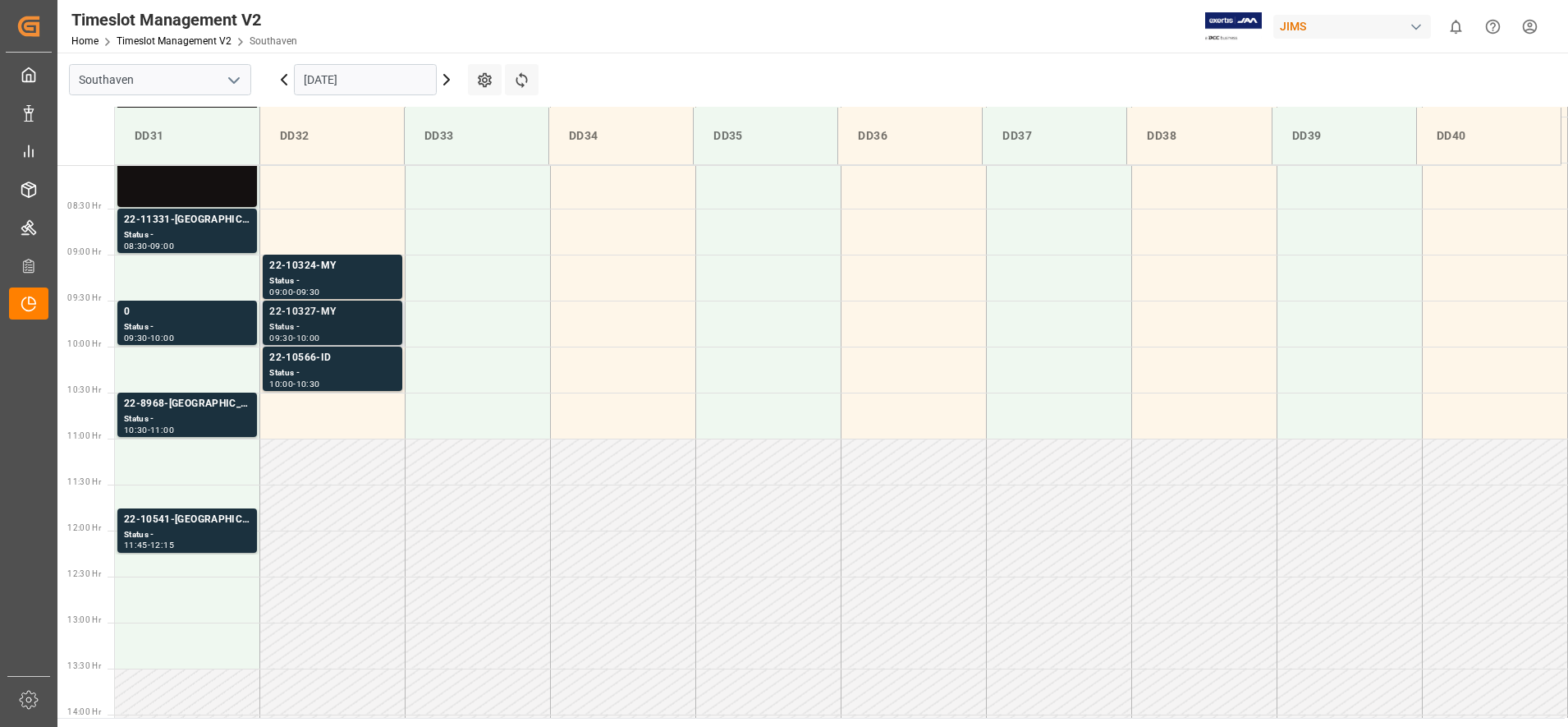
click at [289, 317] on div "22-10327-MY" at bounding box center [332, 312] width 126 height 17
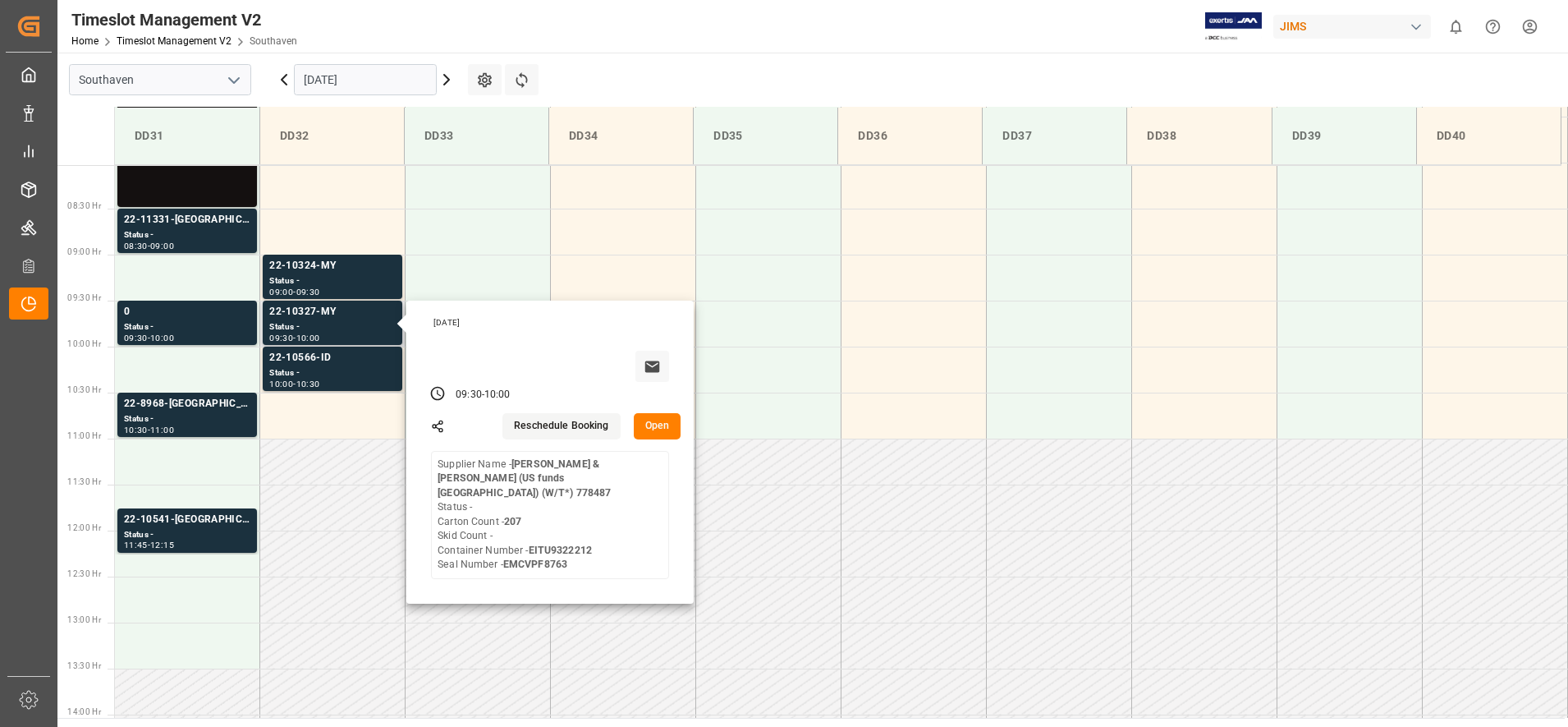
click at [674, 421] on button "Open" at bounding box center [658, 426] width 48 height 27
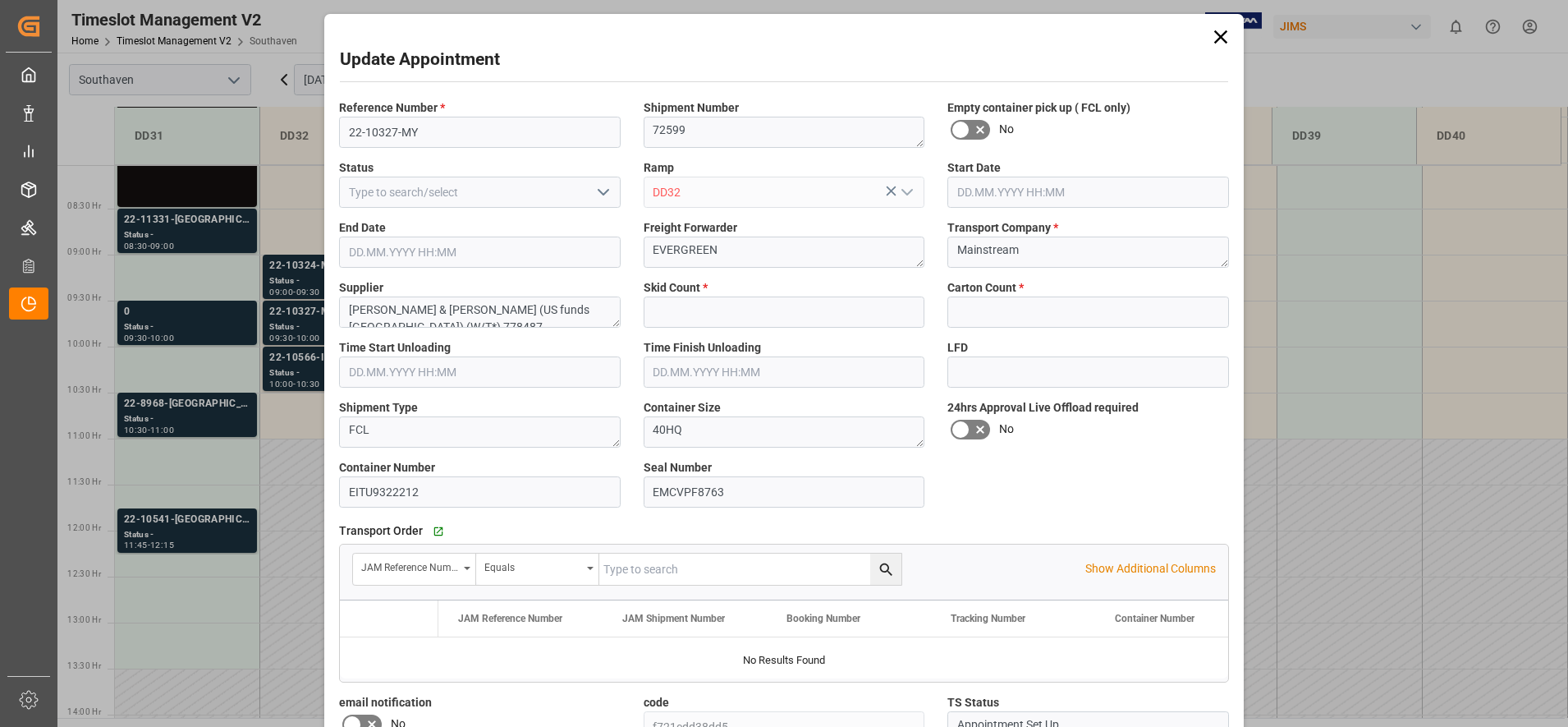
type input "0"
type input "207"
type input "[DATE] 09:30"
type input "[DATE] 10:00"
type input "[DATE] 14:06"
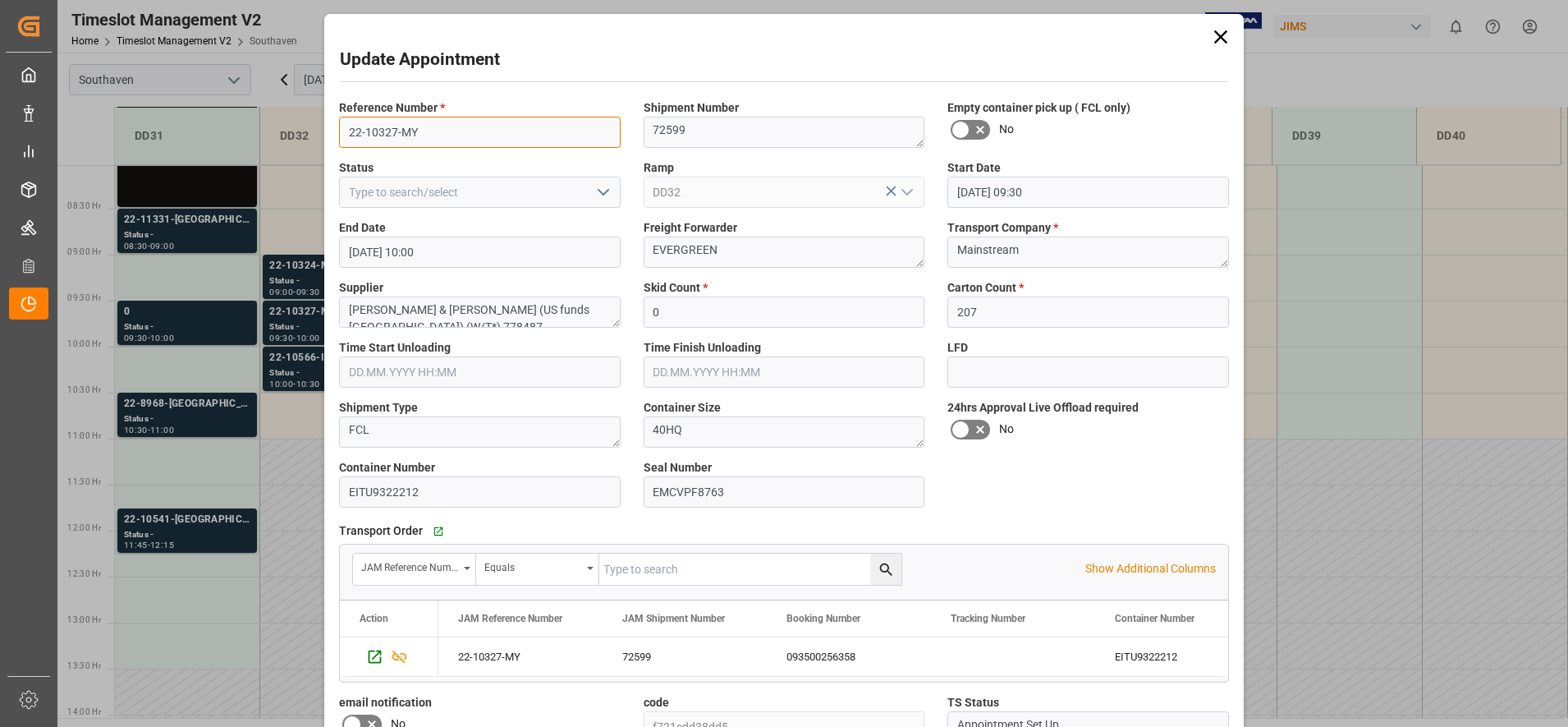
click at [487, 134] on input "22-10327-MY" at bounding box center [480, 132] width 282 height 31
click at [485, 134] on input "22-10327-MY" at bounding box center [480, 132] width 282 height 31
click at [285, 322] on div "Update Appointment Reference Number * 22-10327-MY Shipment Number 72599 Empty c…" at bounding box center [784, 364] width 1568 height 727
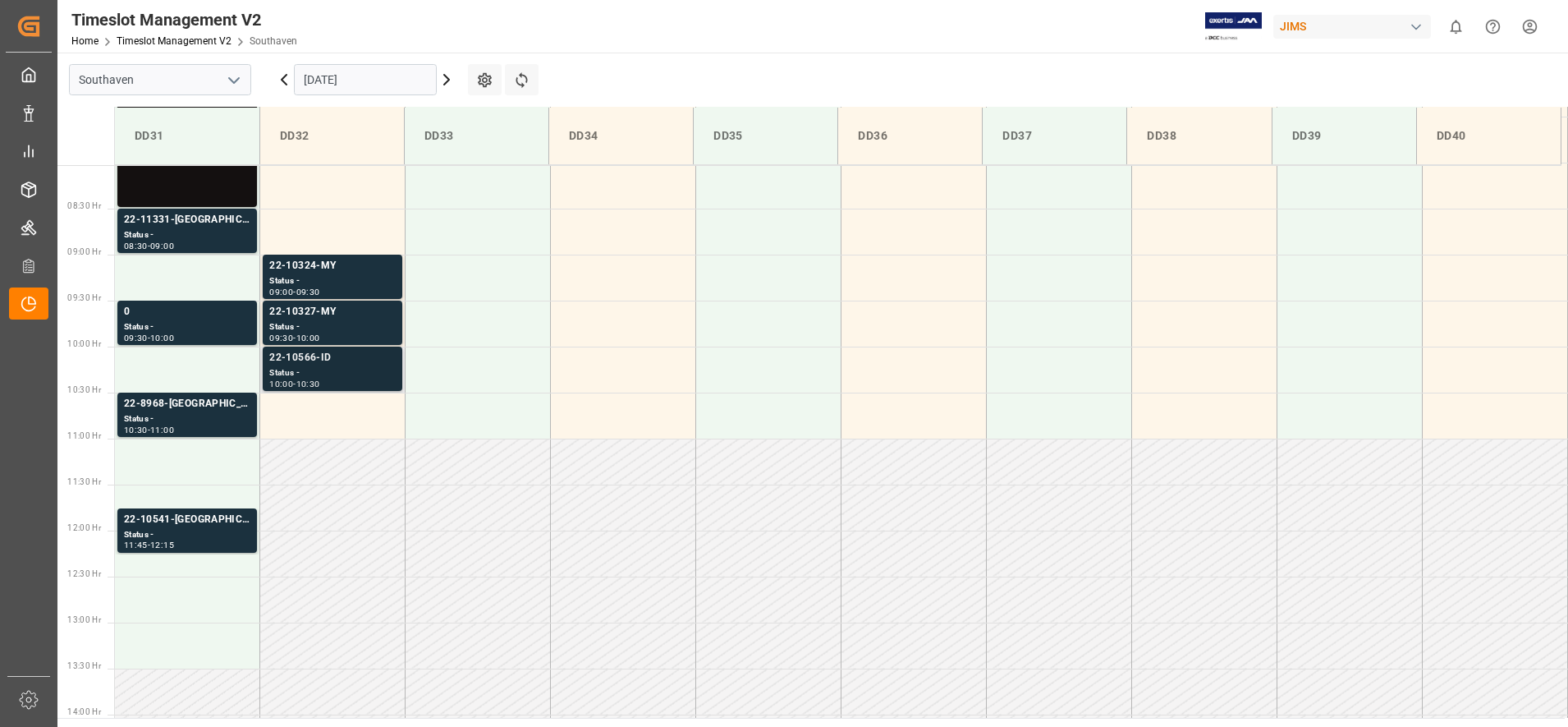
click at [297, 365] on div "22-10566-ID" at bounding box center [332, 358] width 126 height 17
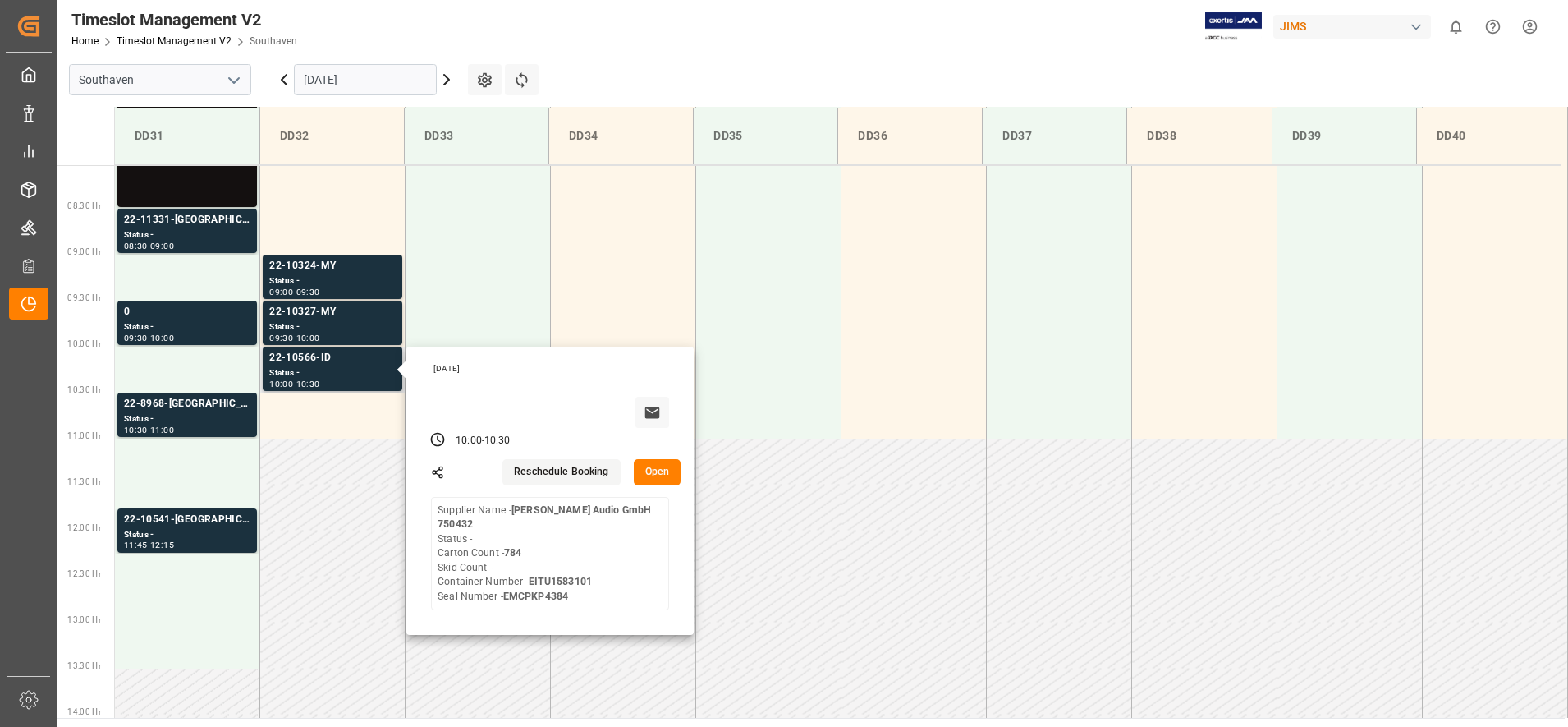
click at [656, 470] on button "Open" at bounding box center [658, 472] width 48 height 27
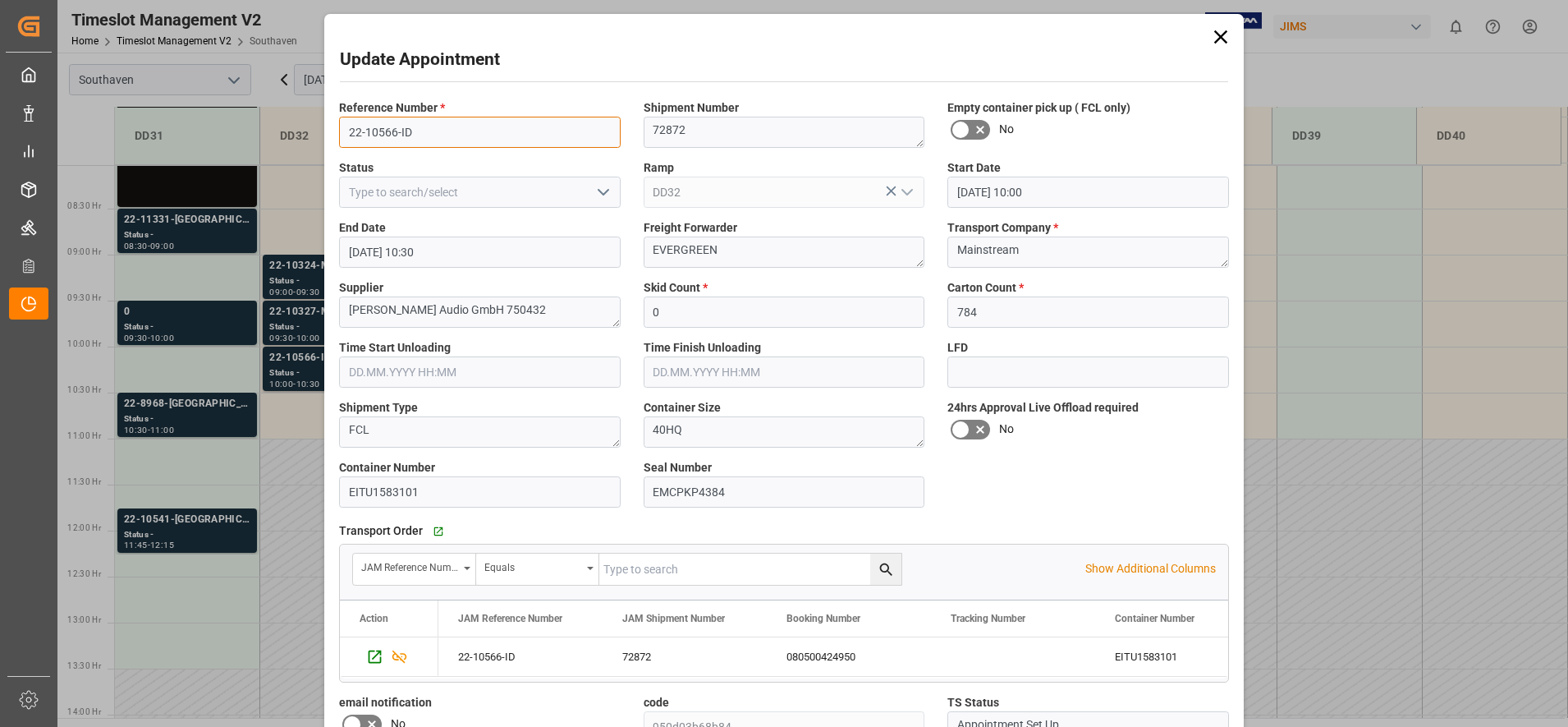
click at [457, 134] on input "22-10566-ID" at bounding box center [480, 132] width 282 height 31
click at [641, 655] on div "72872" at bounding box center [685, 657] width 164 height 39
